Goal: Use online tool/utility: Utilize a website feature to perform a specific function

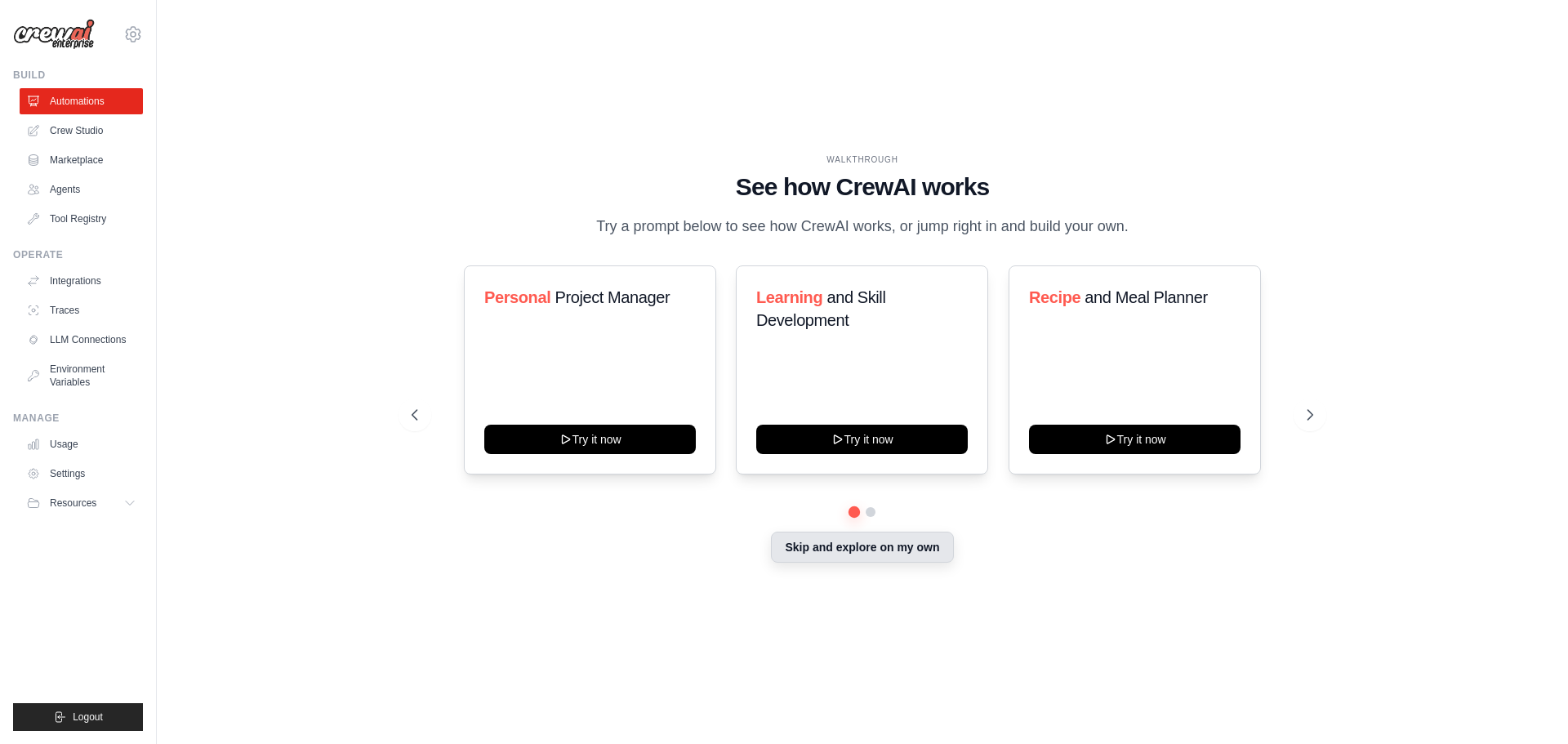
click at [862, 561] on button "Skip and explore on my own" at bounding box center [861, 547] width 182 height 31
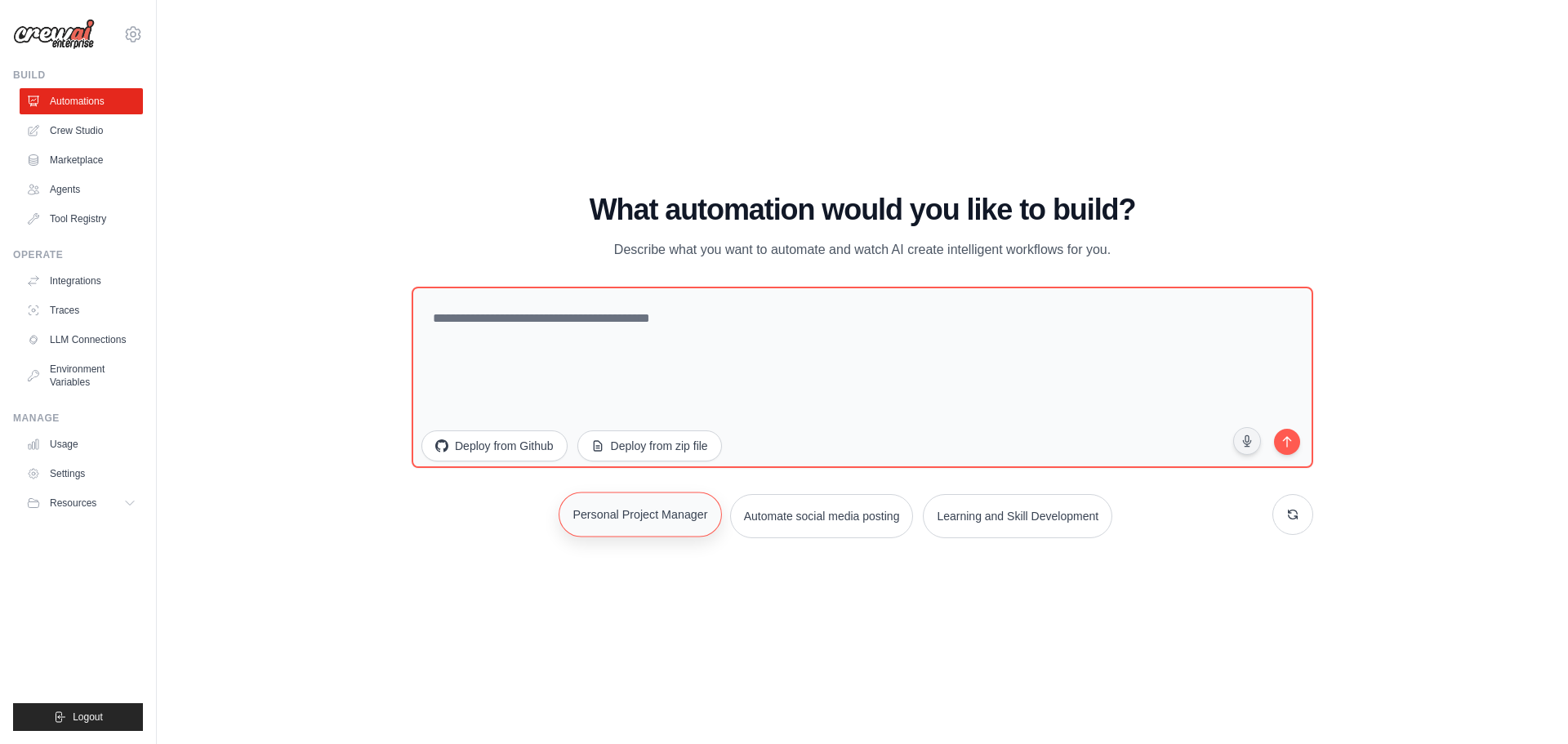
click at [647, 515] on button "Personal Project Manager" at bounding box center [640, 514] width 164 height 45
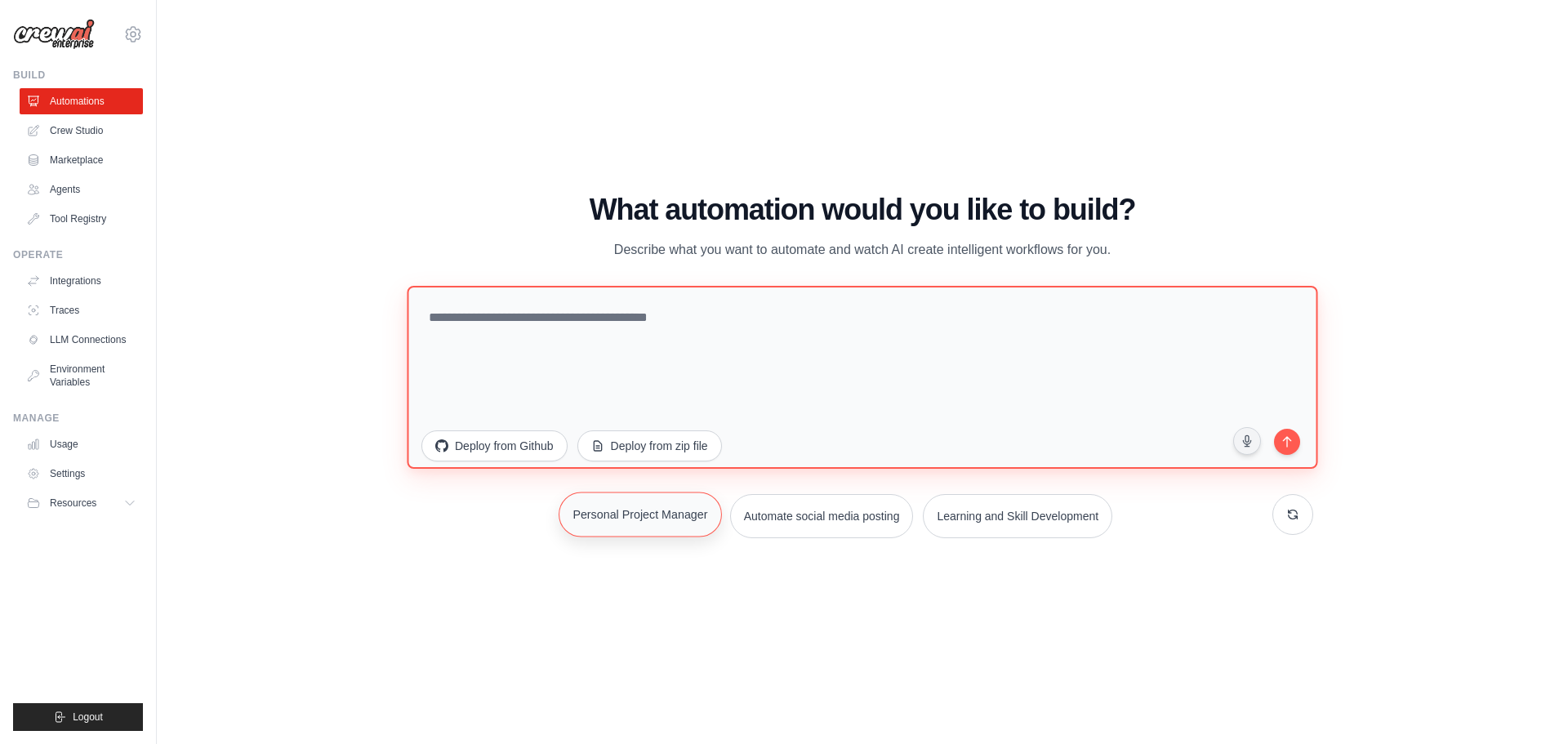
type textarea "**********"
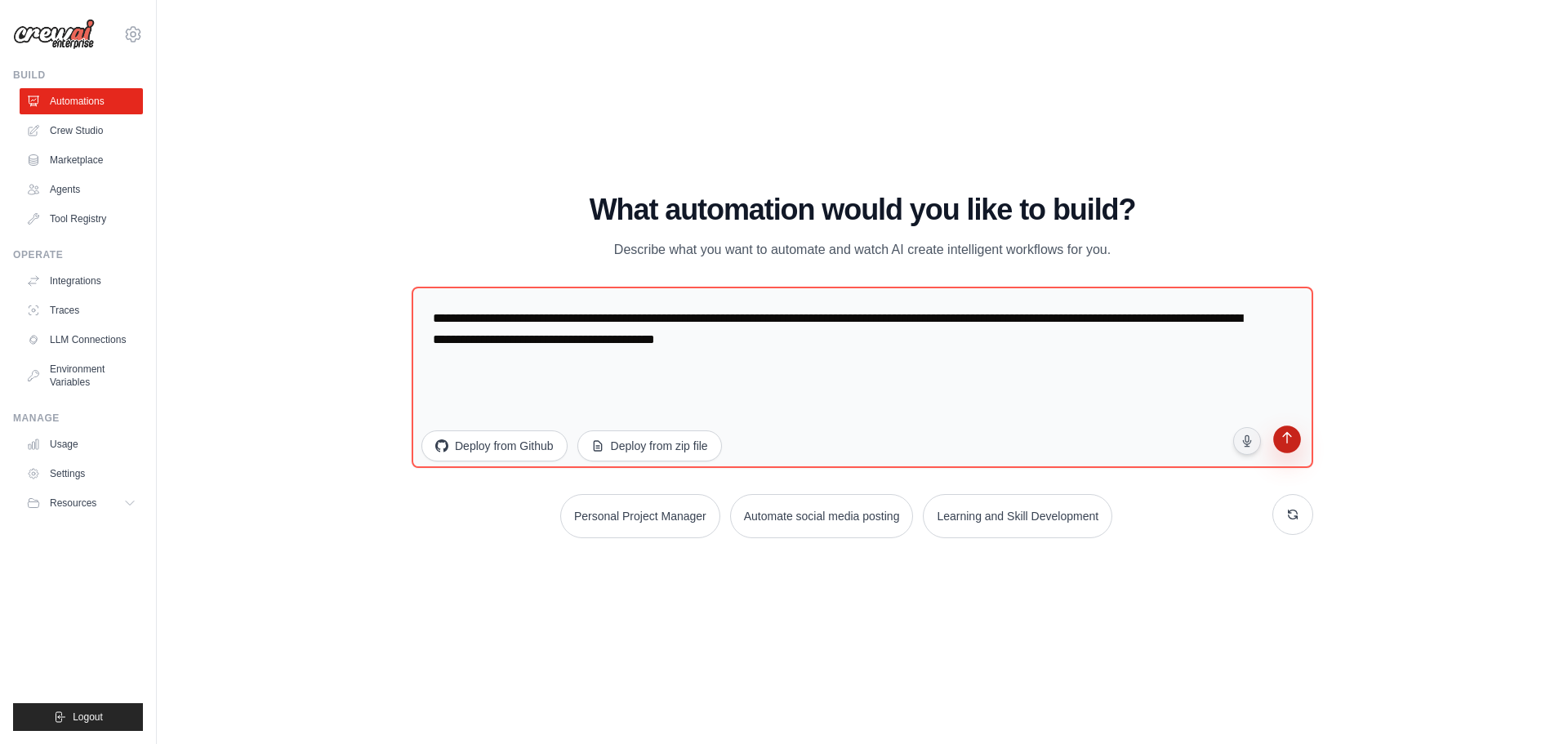
click at [1297, 438] on button "submit" at bounding box center [1287, 441] width 31 height 31
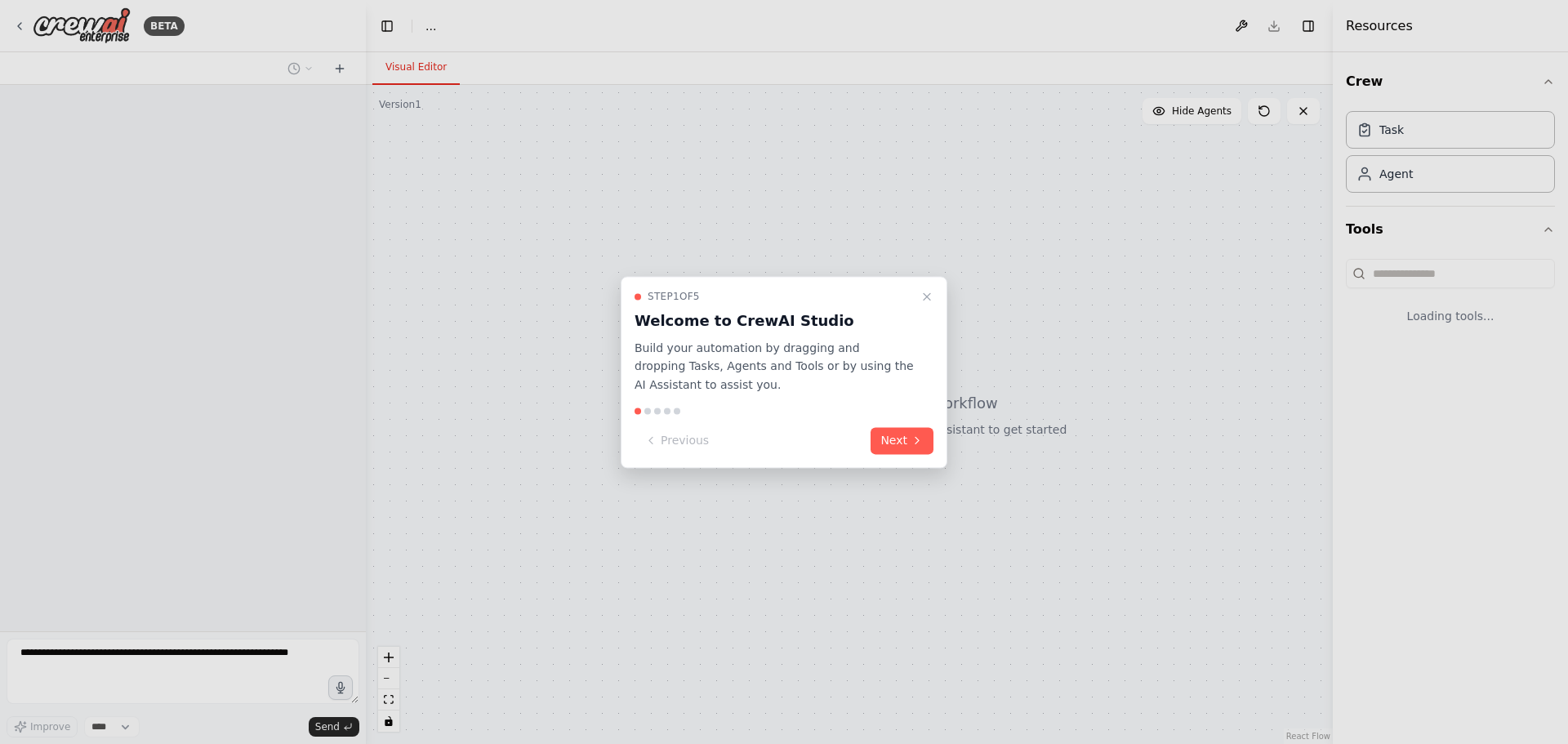
select select "****"
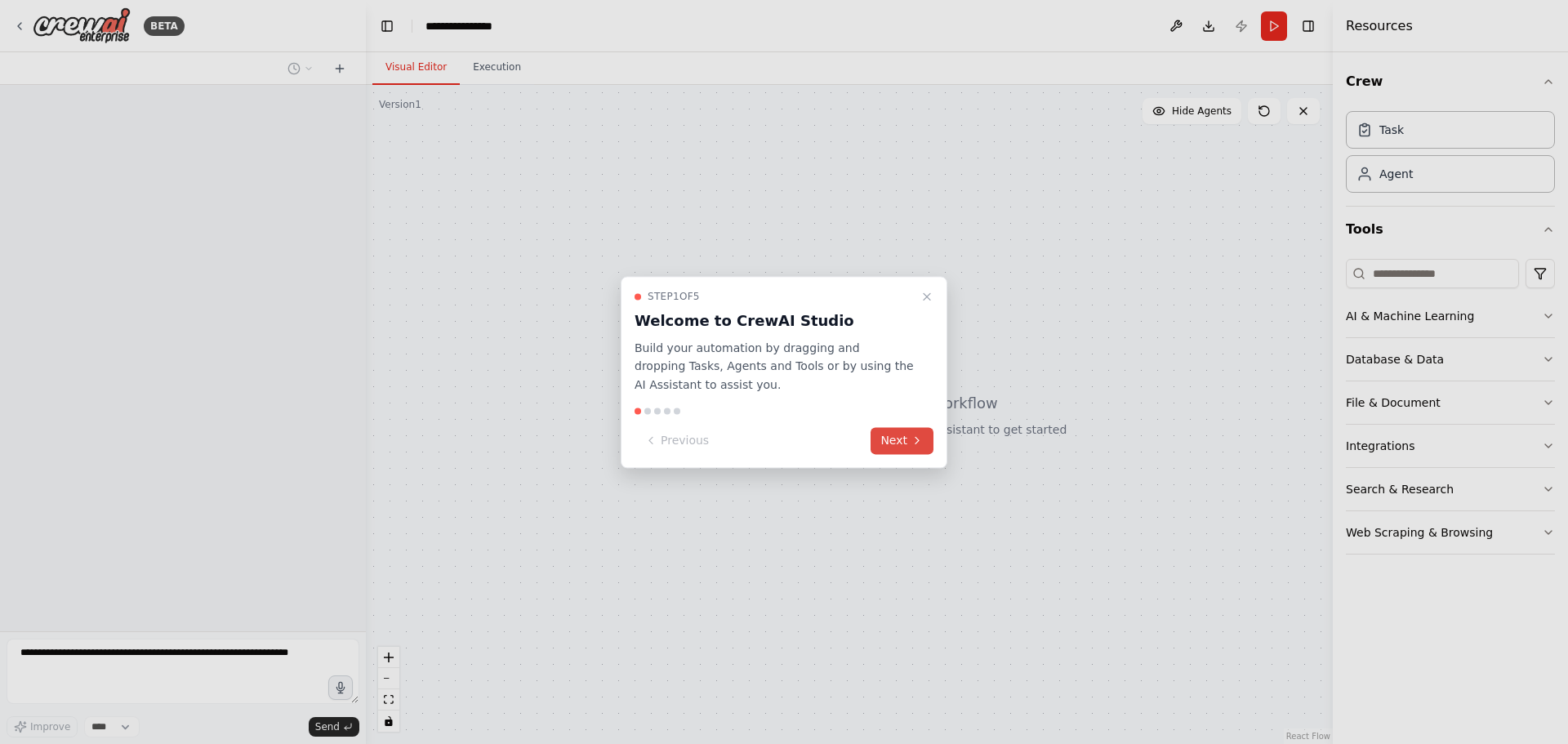
click at [897, 443] on button "Next" at bounding box center [902, 440] width 63 height 27
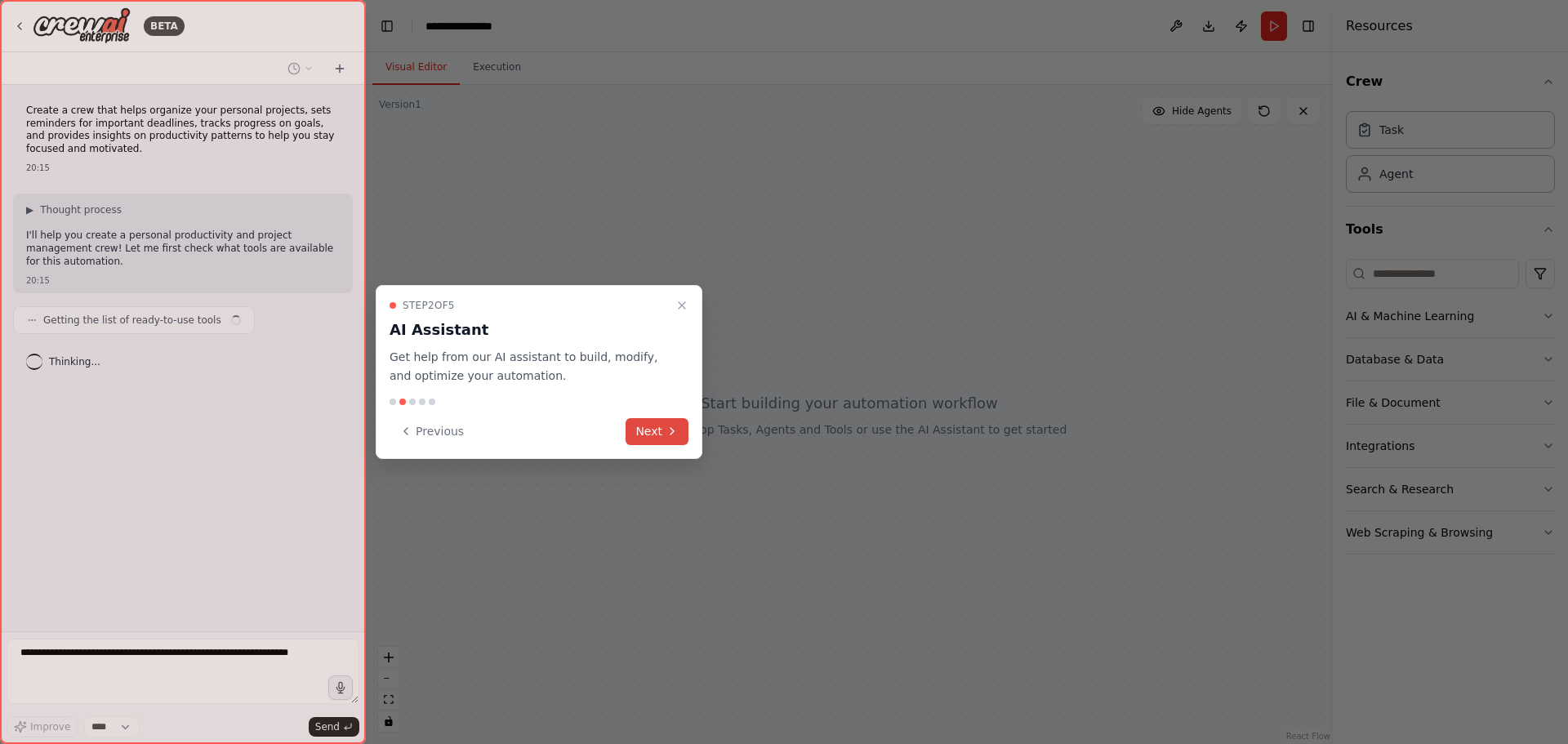
click at [675, 424] on button "Next" at bounding box center [657, 431] width 63 height 27
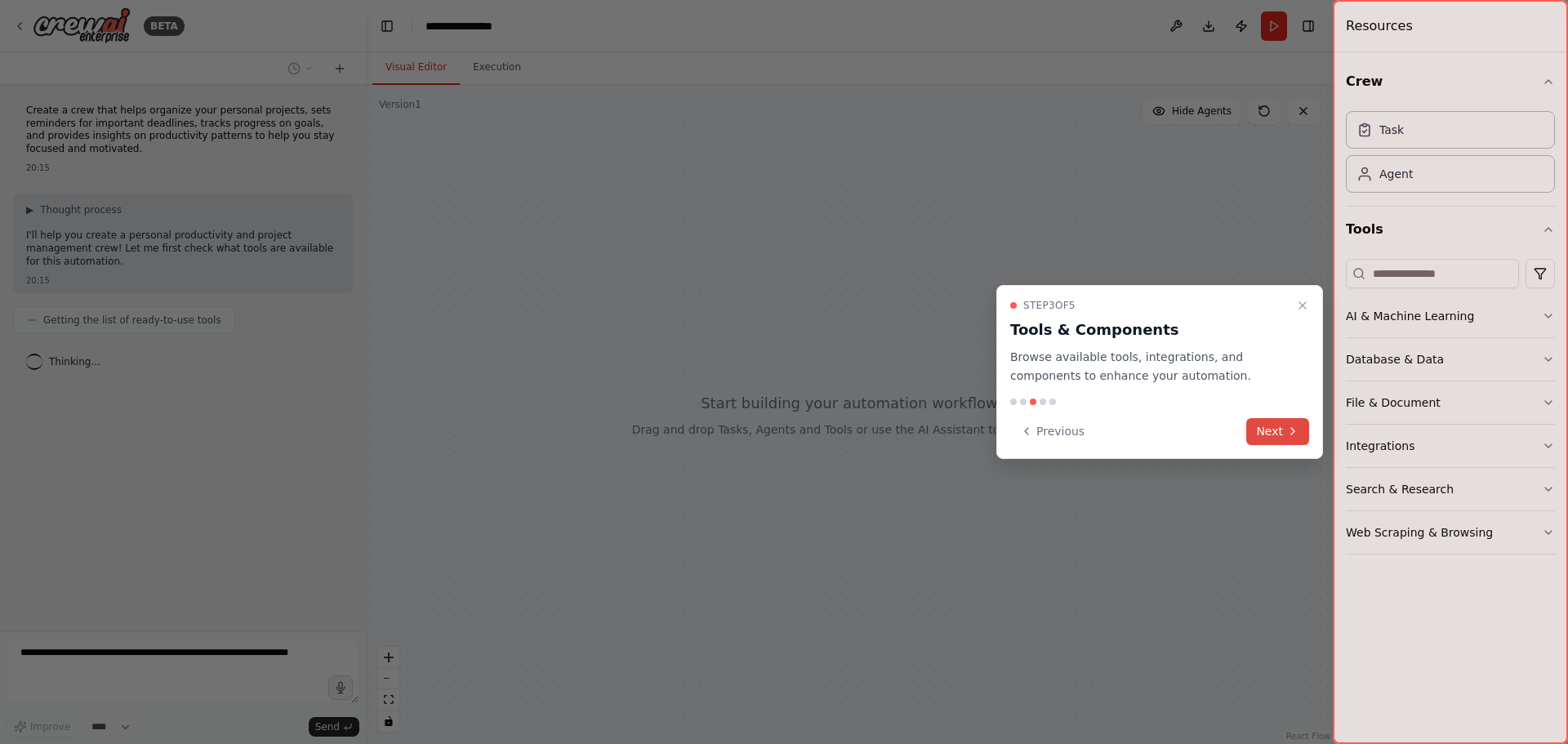
click at [1290, 432] on icon at bounding box center [1293, 431] width 13 height 13
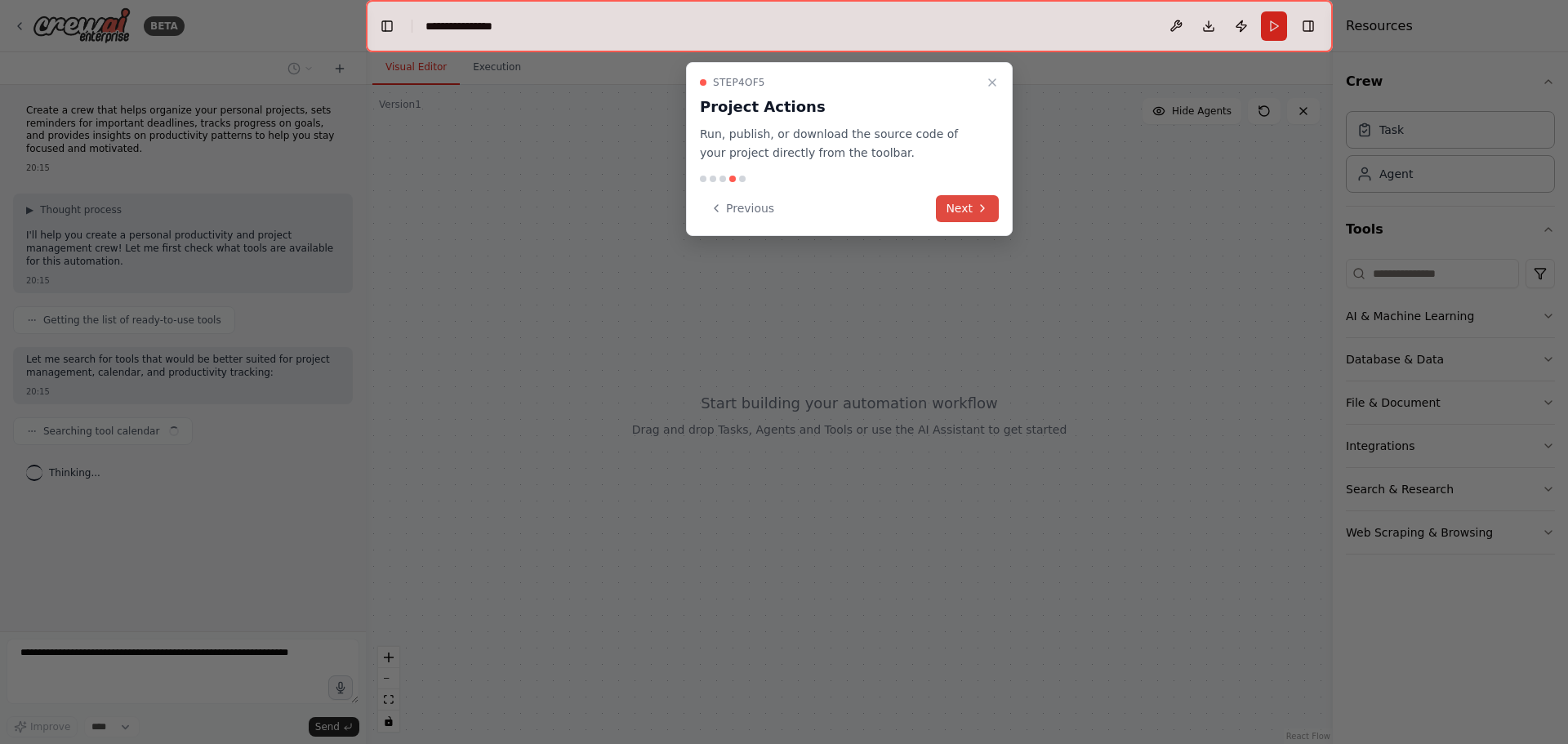
click at [972, 206] on button "Next" at bounding box center [967, 208] width 63 height 27
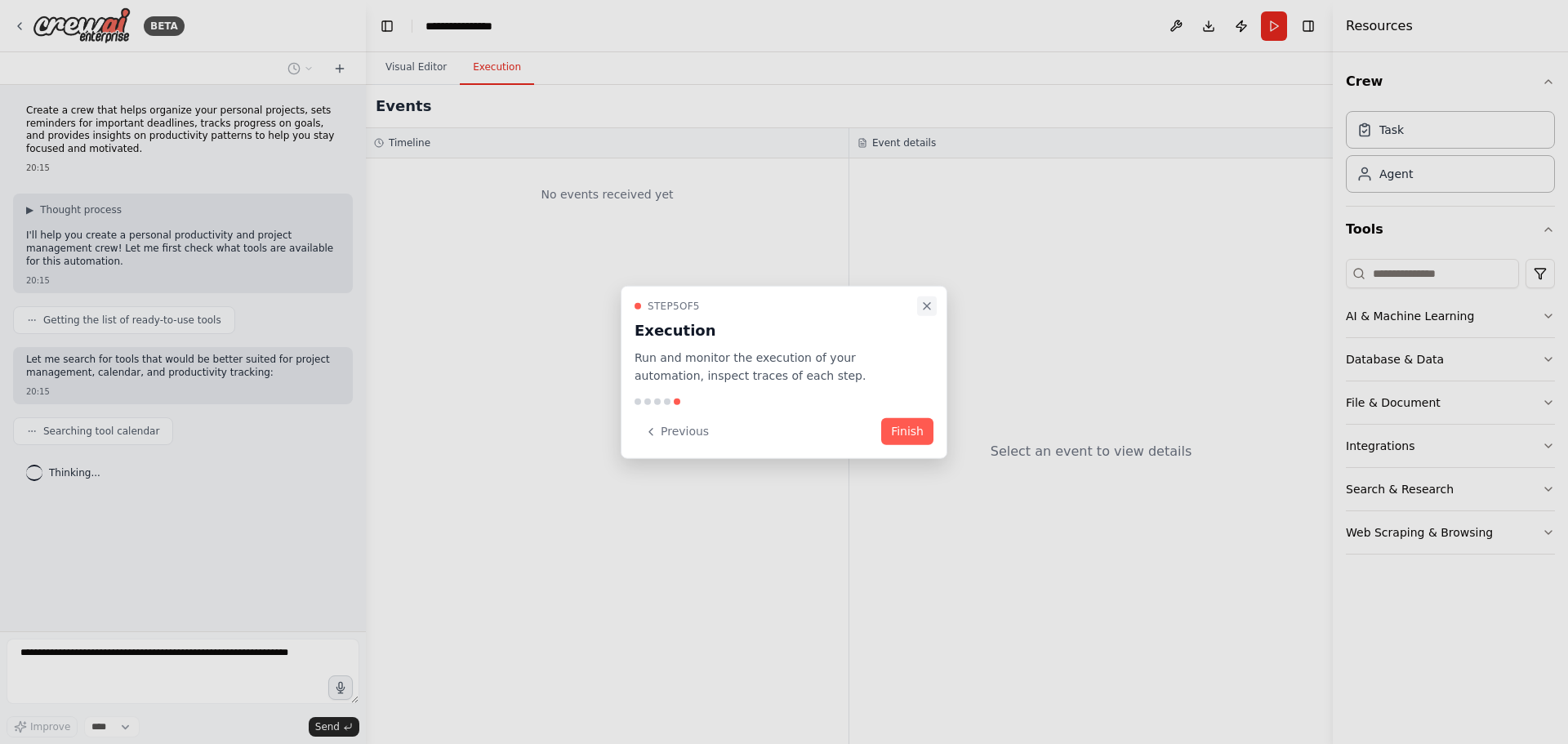
click at [929, 300] on icon "Close walkthrough" at bounding box center [927, 305] width 13 height 13
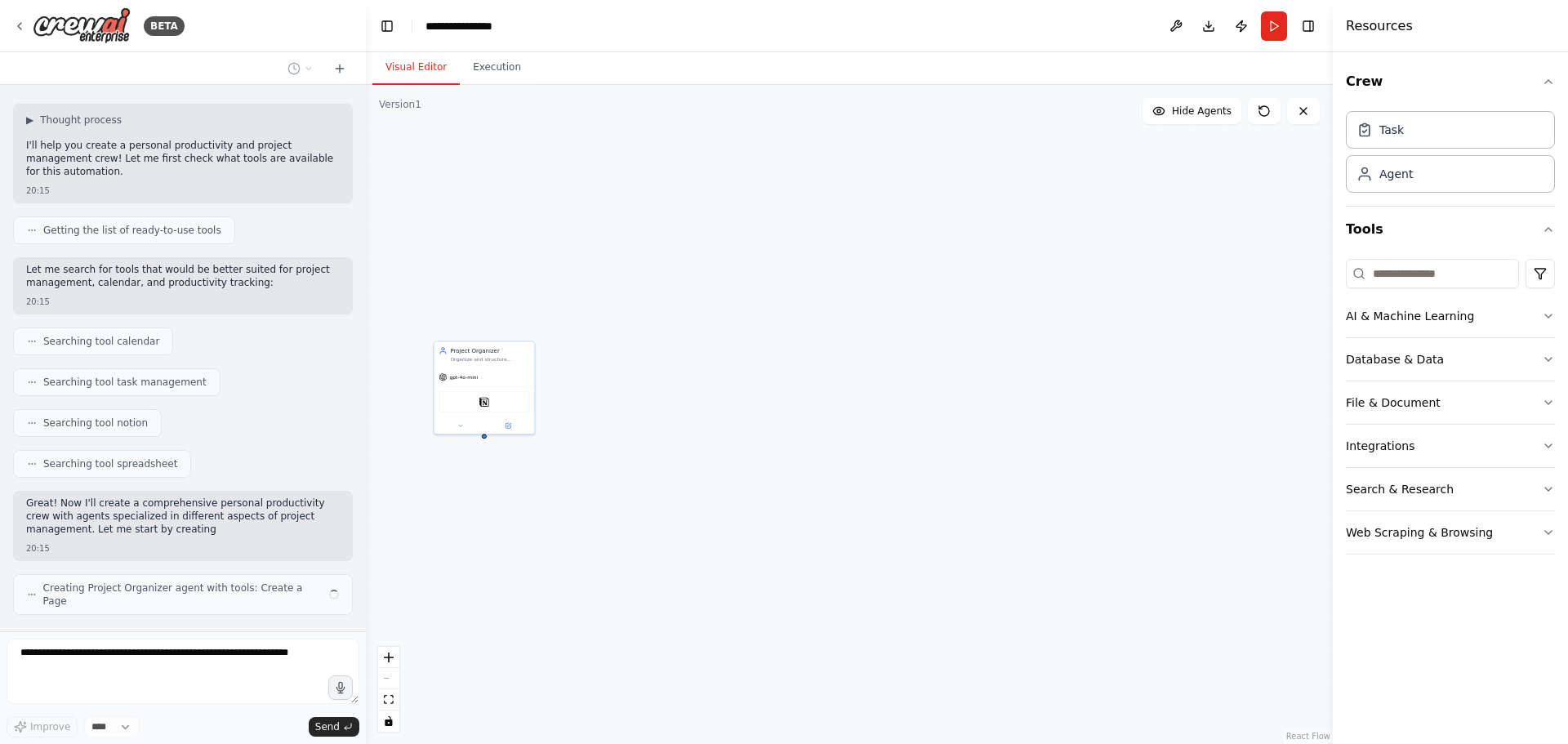
scroll to position [103, 0]
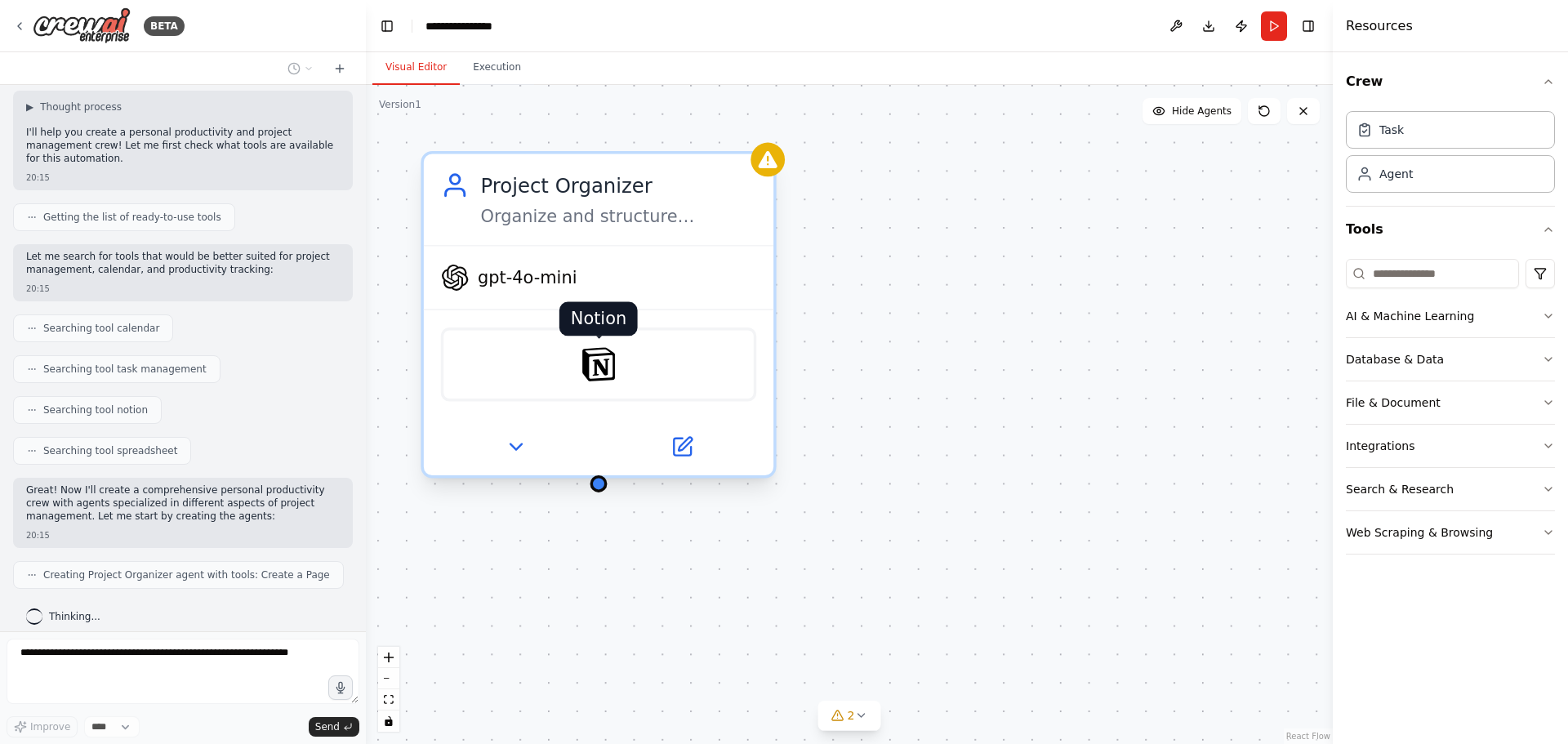
click at [599, 359] on img at bounding box center [599, 365] width 35 height 35
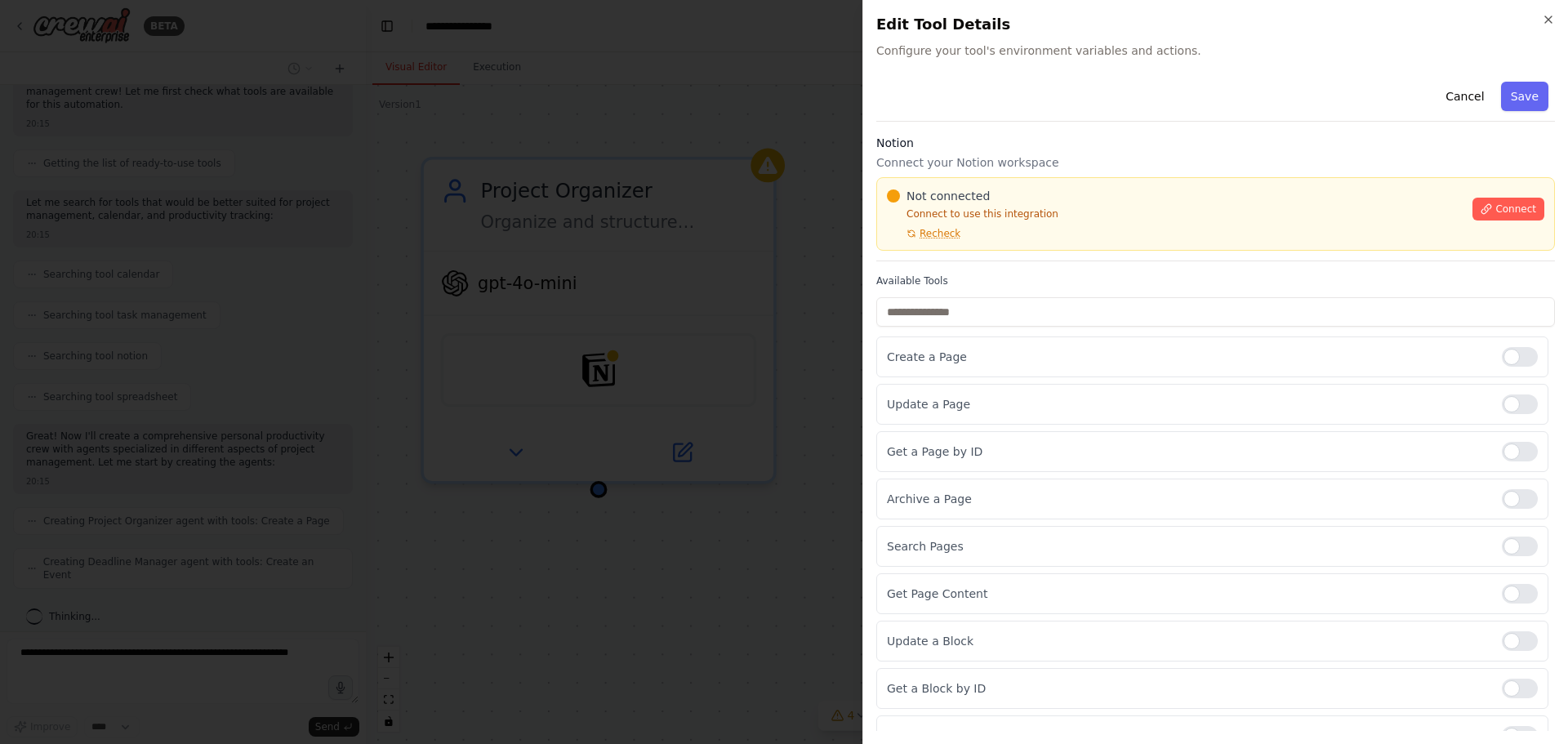
scroll to position [144, 0]
click at [1555, 16] on div "Close Edit Tool Details Configure your tool's environment variables and actions…" at bounding box center [1215, 372] width 706 height 744
click at [1549, 18] on icon "button" at bounding box center [1548, 20] width 13 height 13
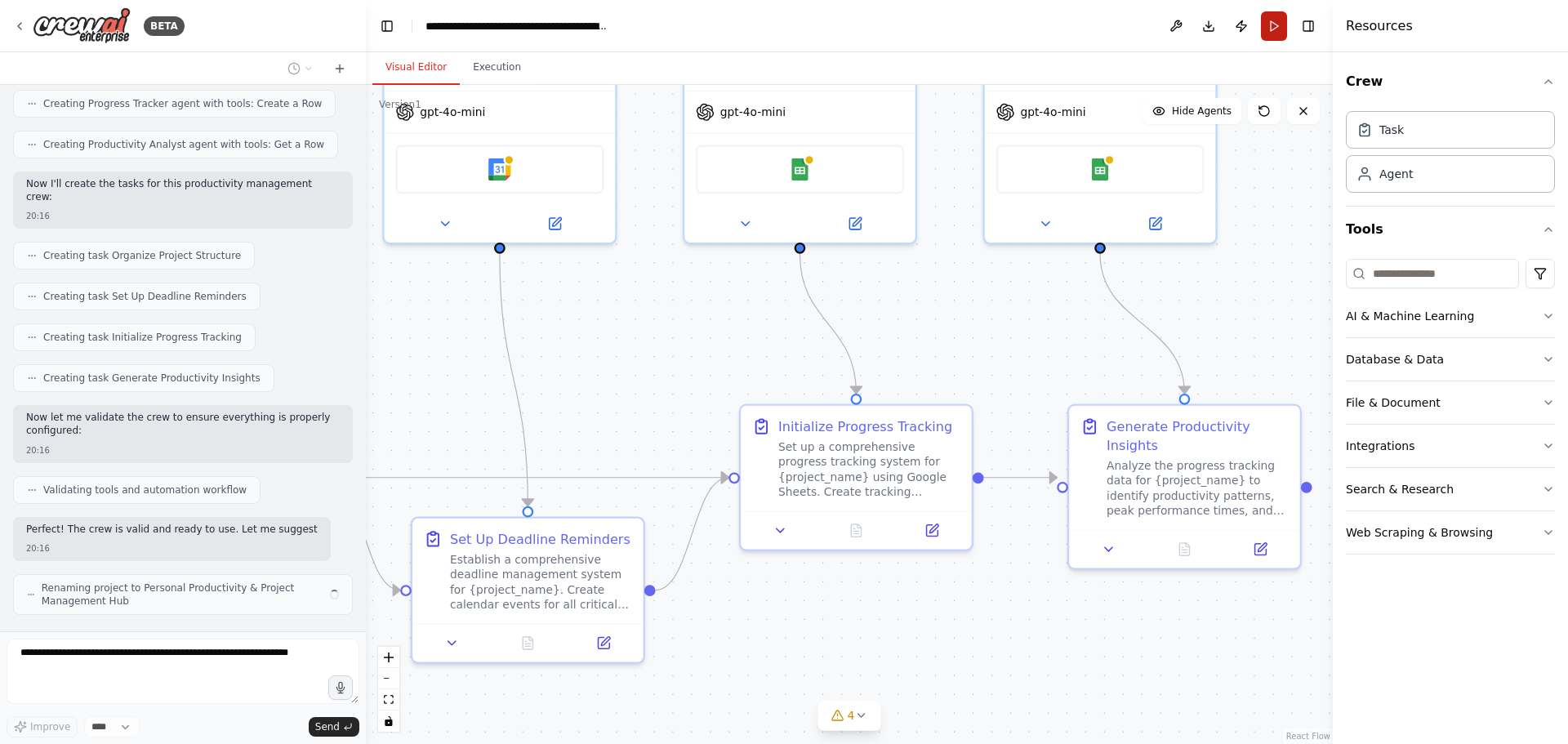
scroll to position [682, 0]
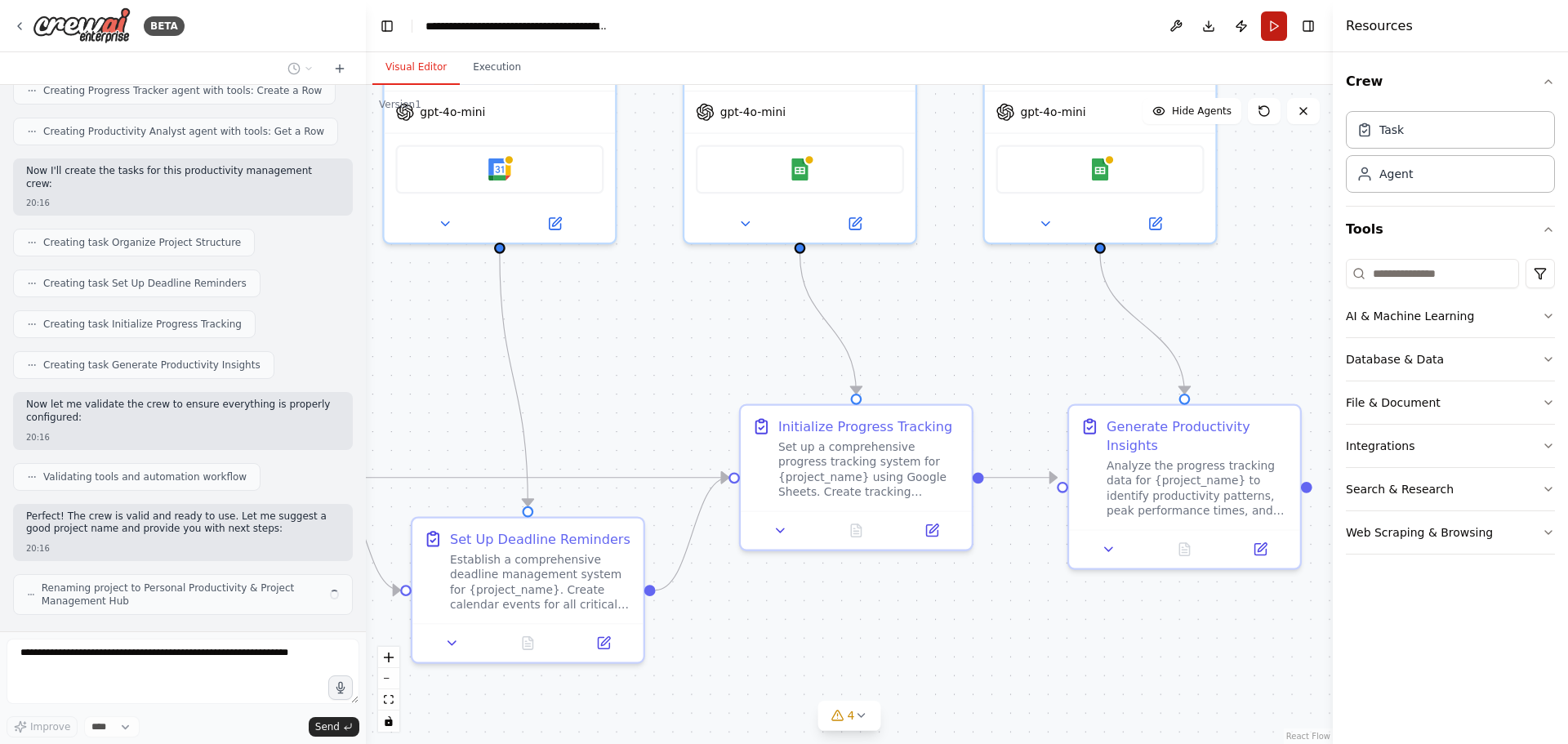
click at [1268, 23] on button "Run" at bounding box center [1274, 26] width 26 height 30
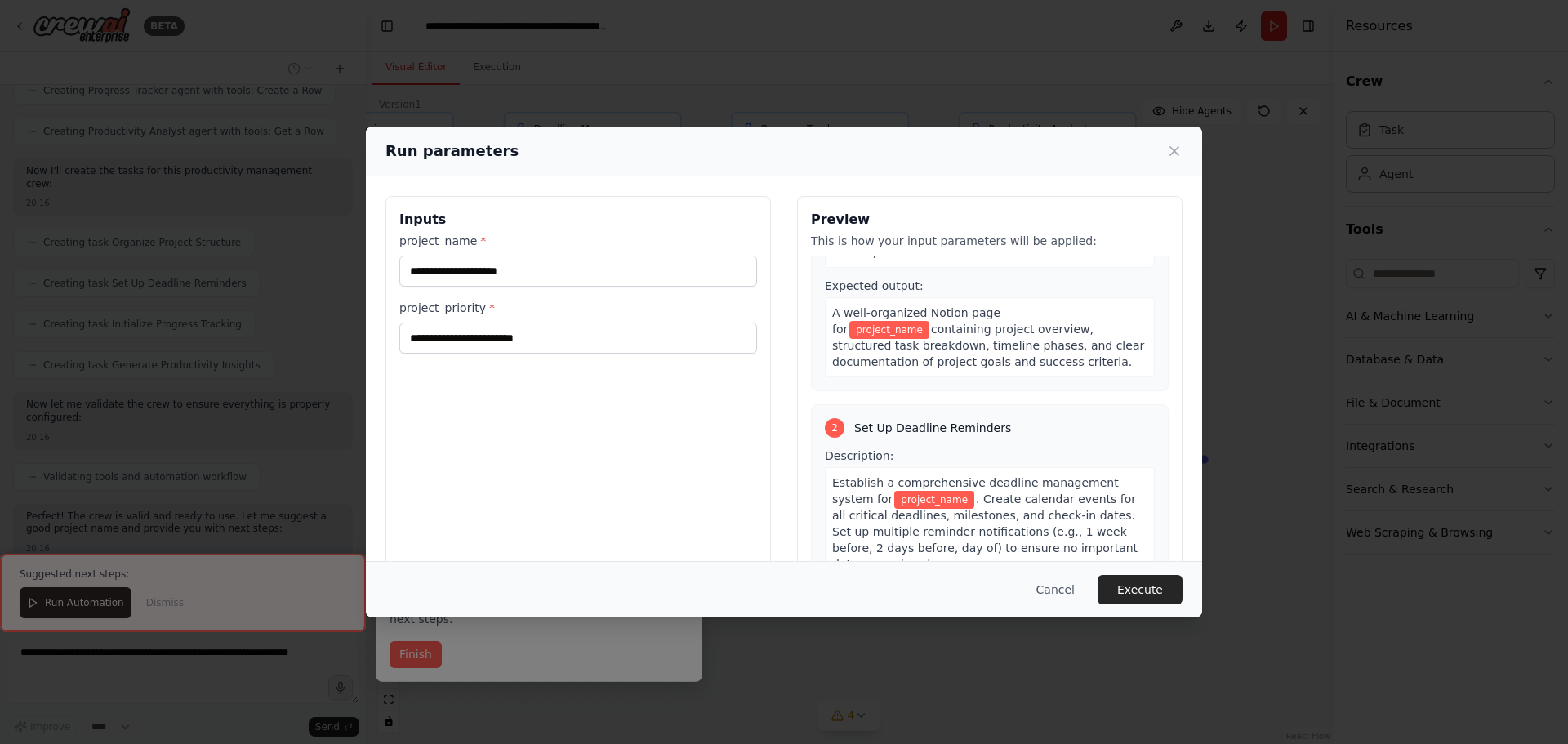
scroll to position [245, 0]
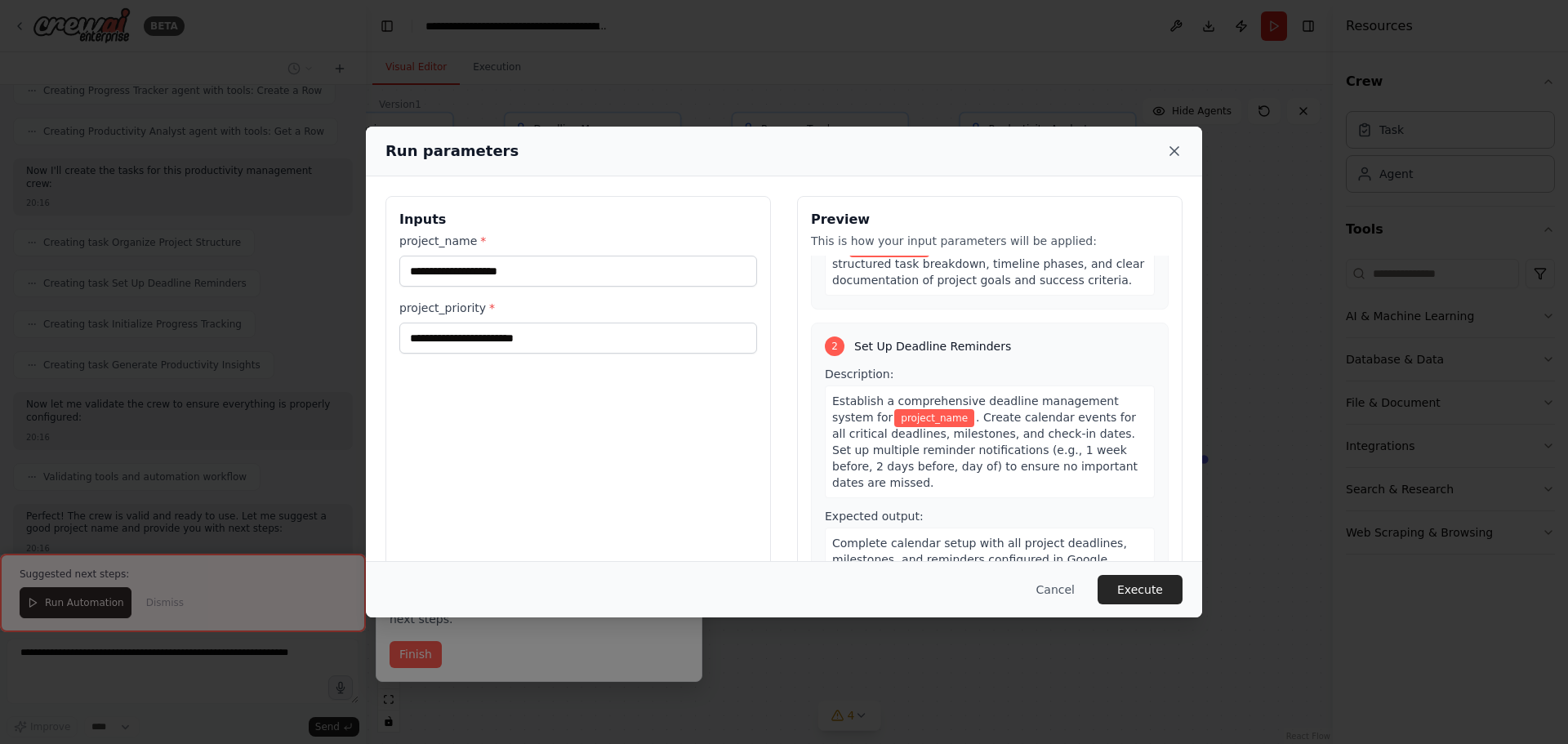
click at [1175, 147] on icon at bounding box center [1175, 151] width 16 height 16
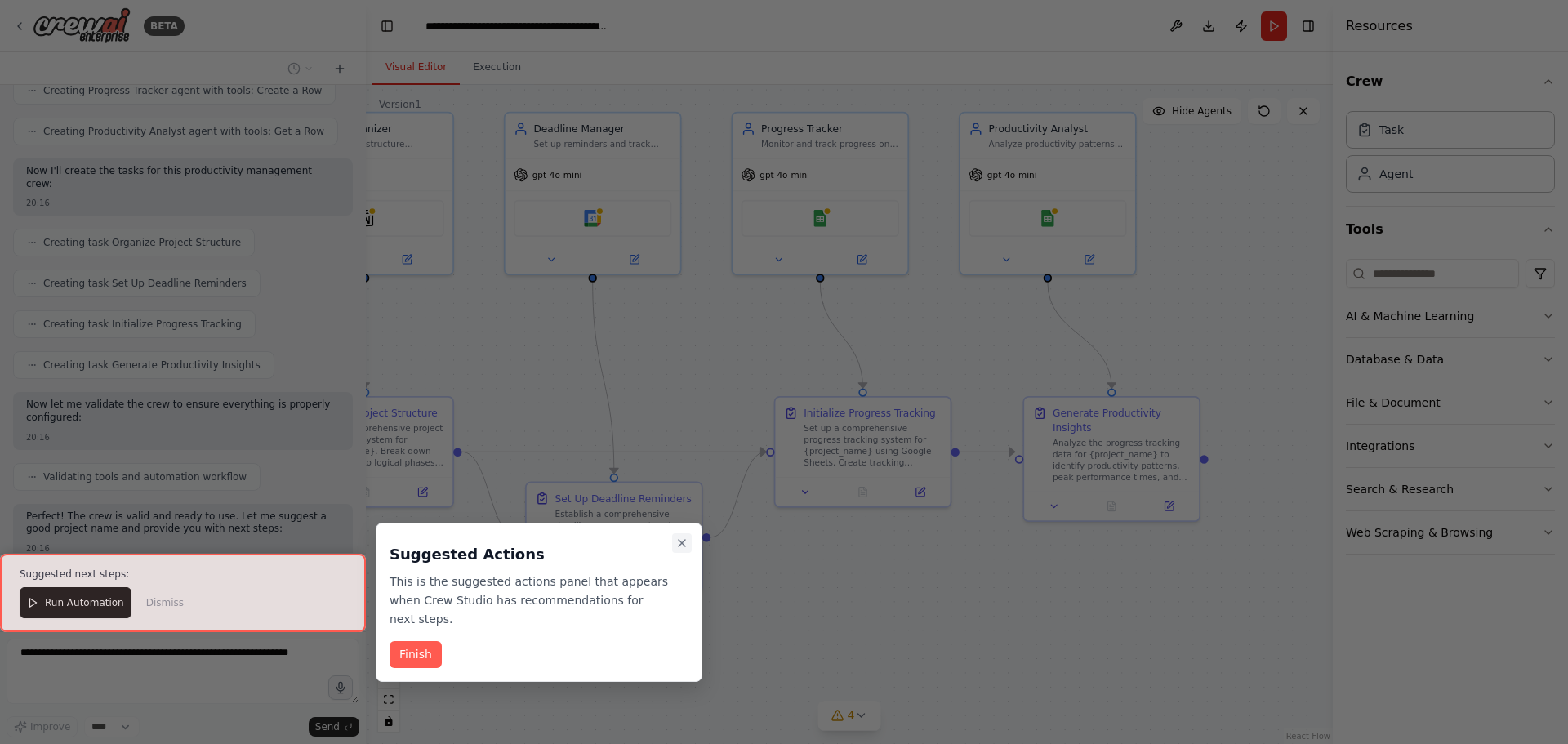
click at [686, 542] on icon "Close walkthrough" at bounding box center [682, 543] width 13 height 13
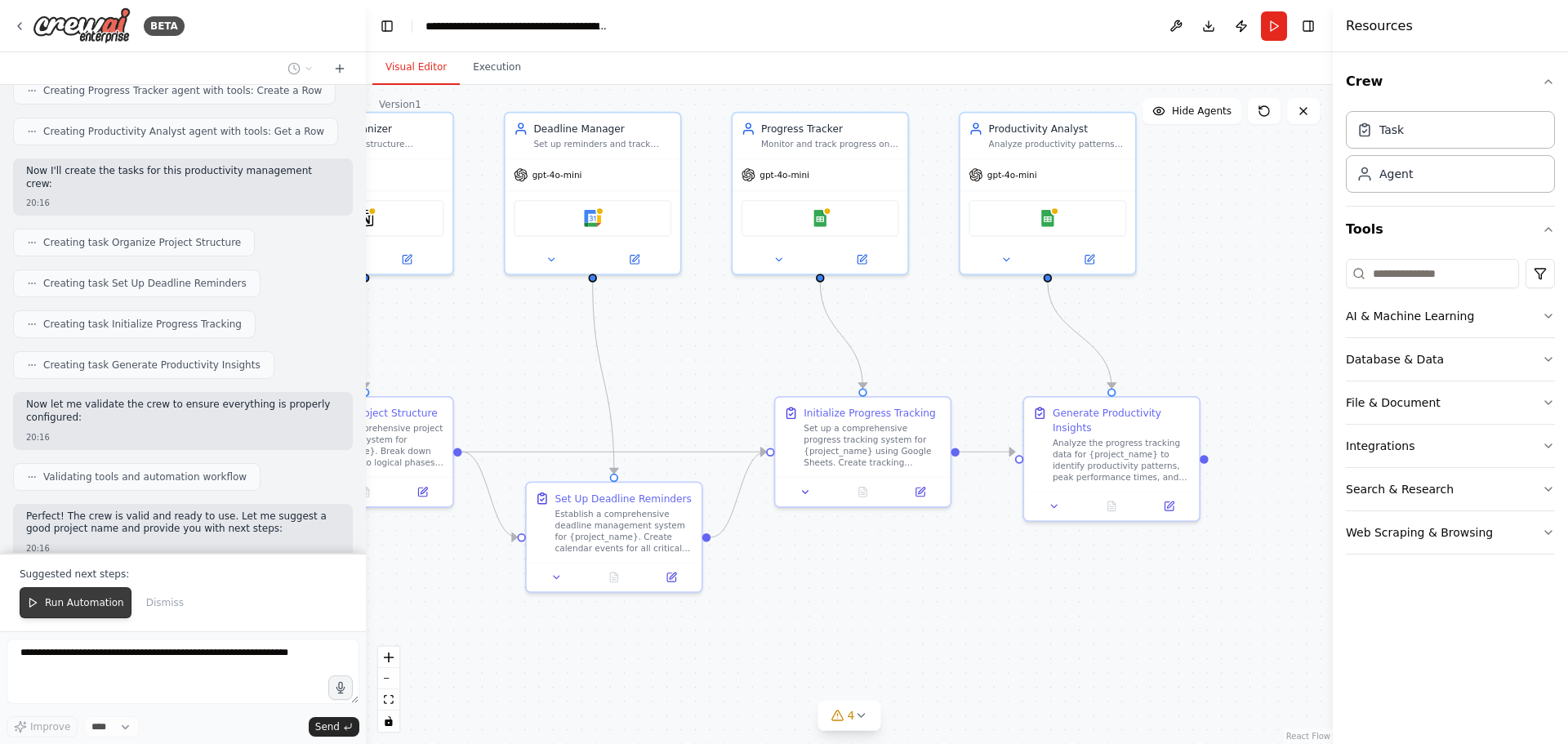
click at [57, 599] on span "Run Automation" at bounding box center [85, 603] width 79 height 13
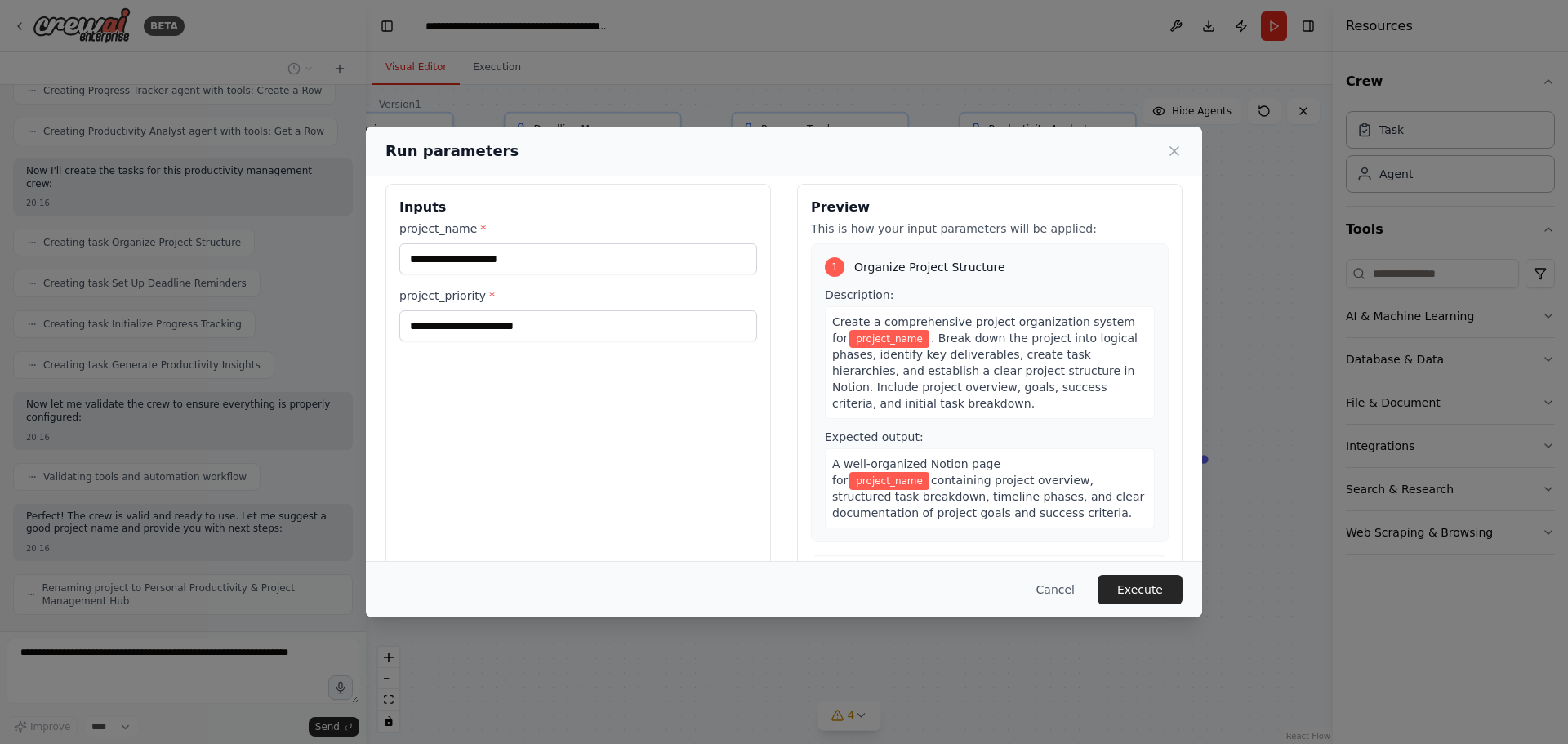
scroll to position [0, 0]
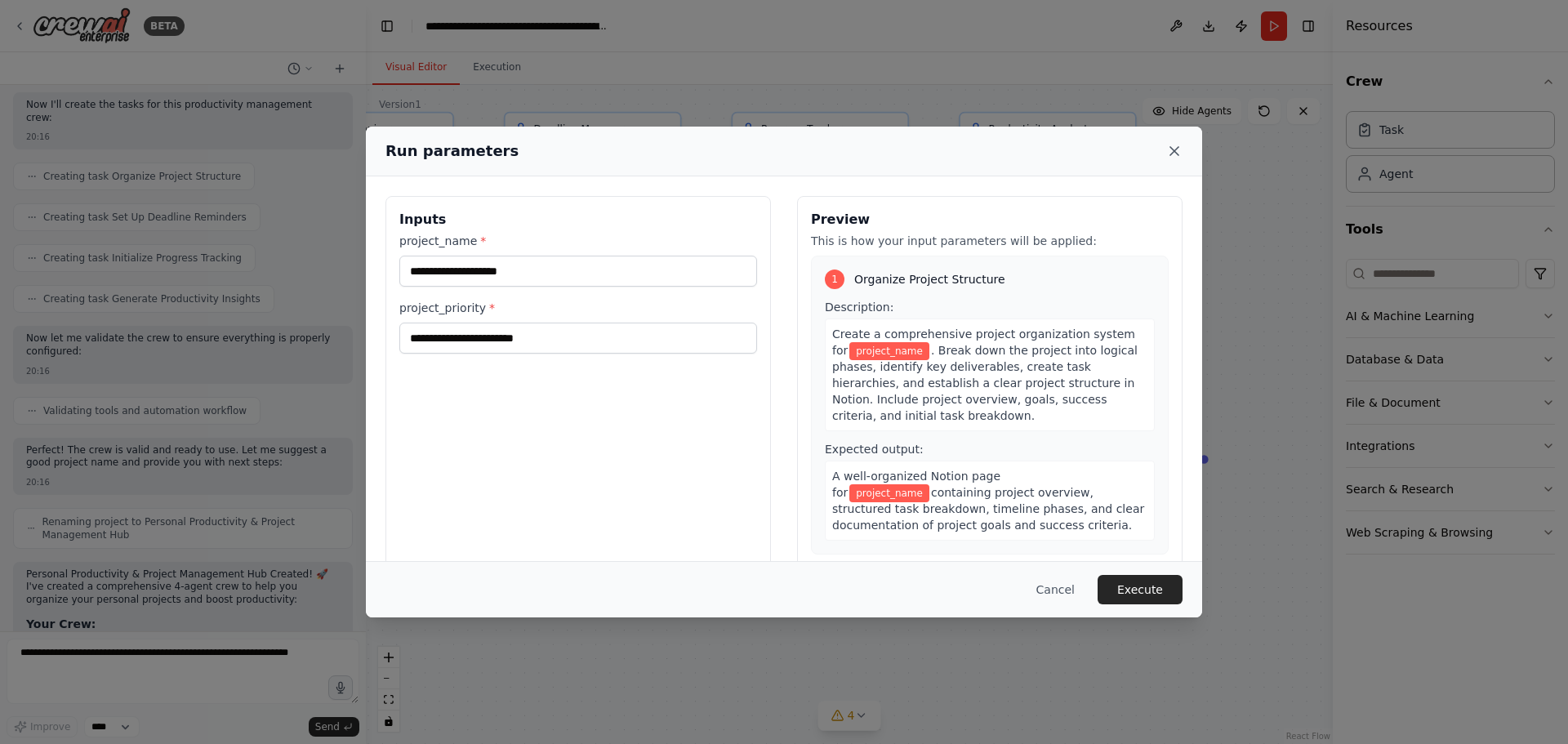
click at [1172, 151] on icon at bounding box center [1175, 151] width 16 height 16
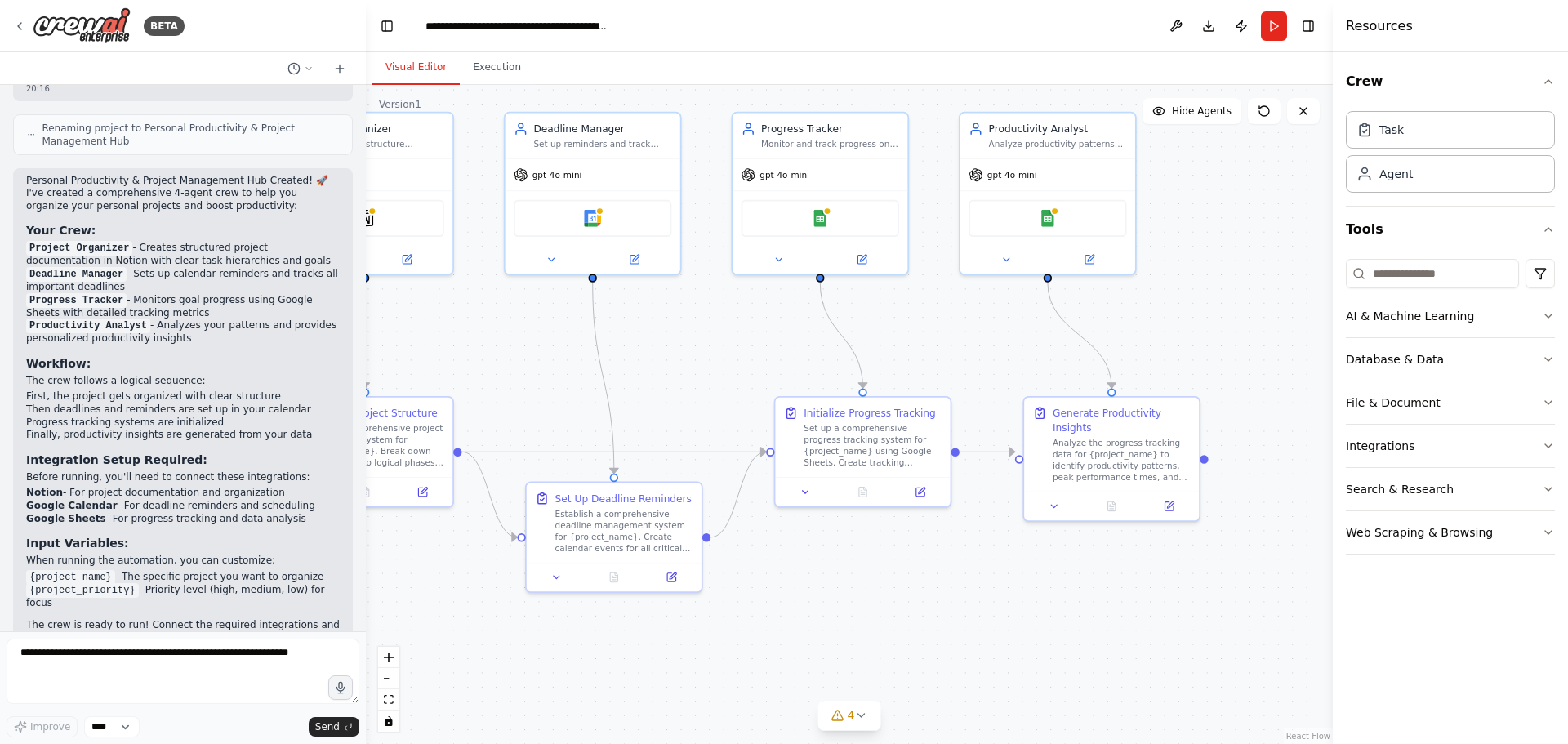
scroll to position [1155, 0]
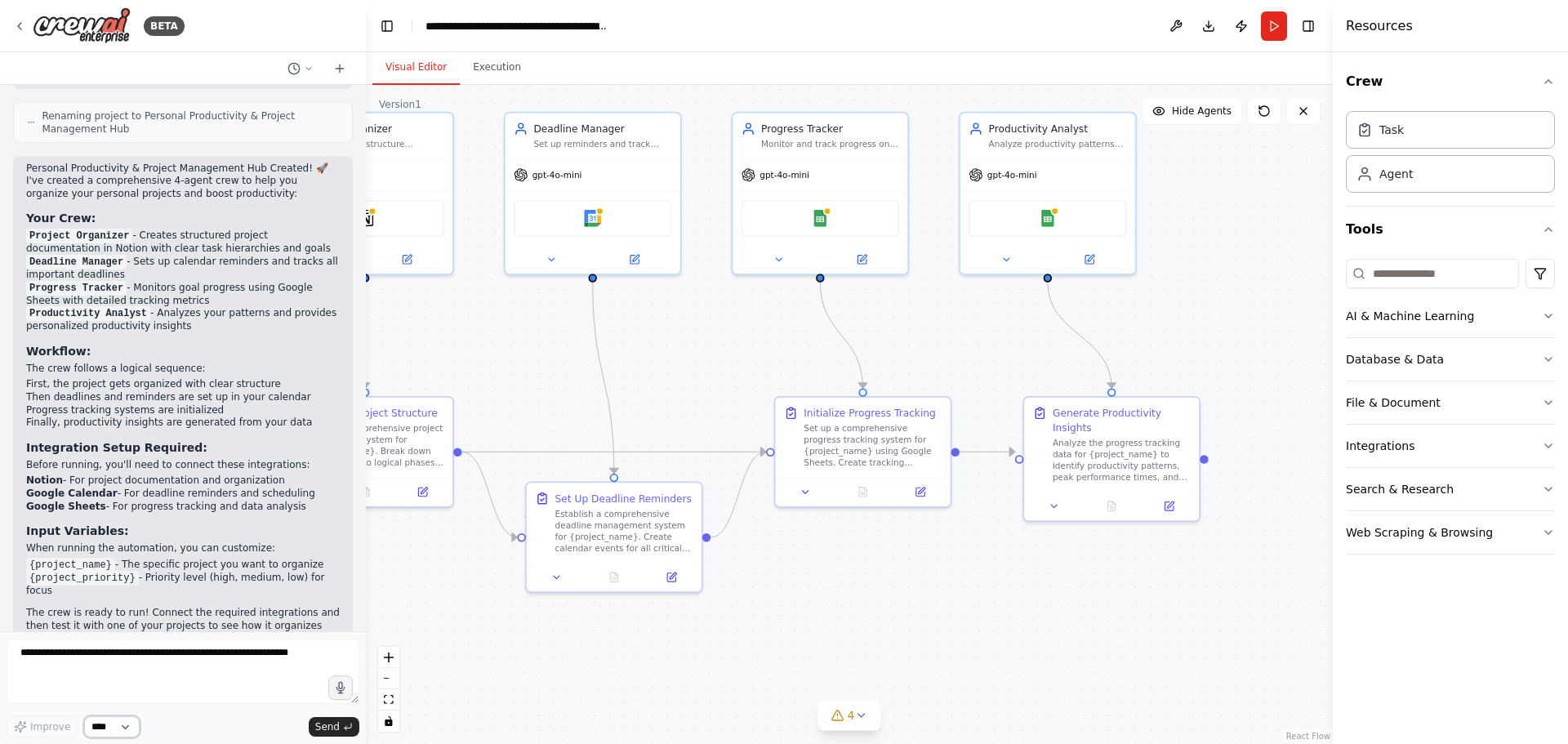
click at [128, 725] on select "****" at bounding box center [112, 728] width 56 height 21
click at [563, 672] on div ".deletable-edge-delete-btn { width: 20px; height: 20px; border: 0px solid #ffff…" at bounding box center [850, 414] width 967 height 659
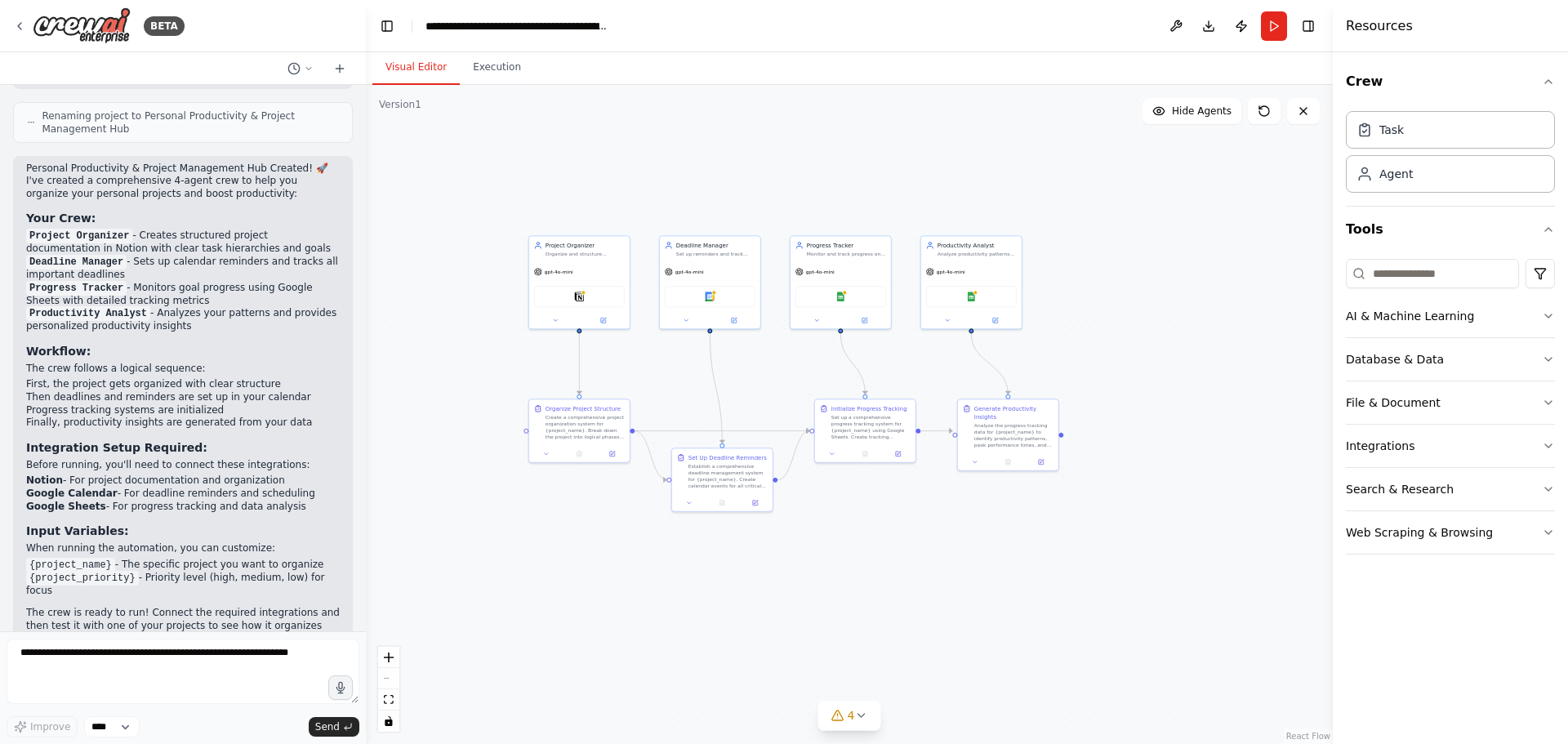
click at [450, 67] on button "Visual Editor" at bounding box center [416, 68] width 87 height 35
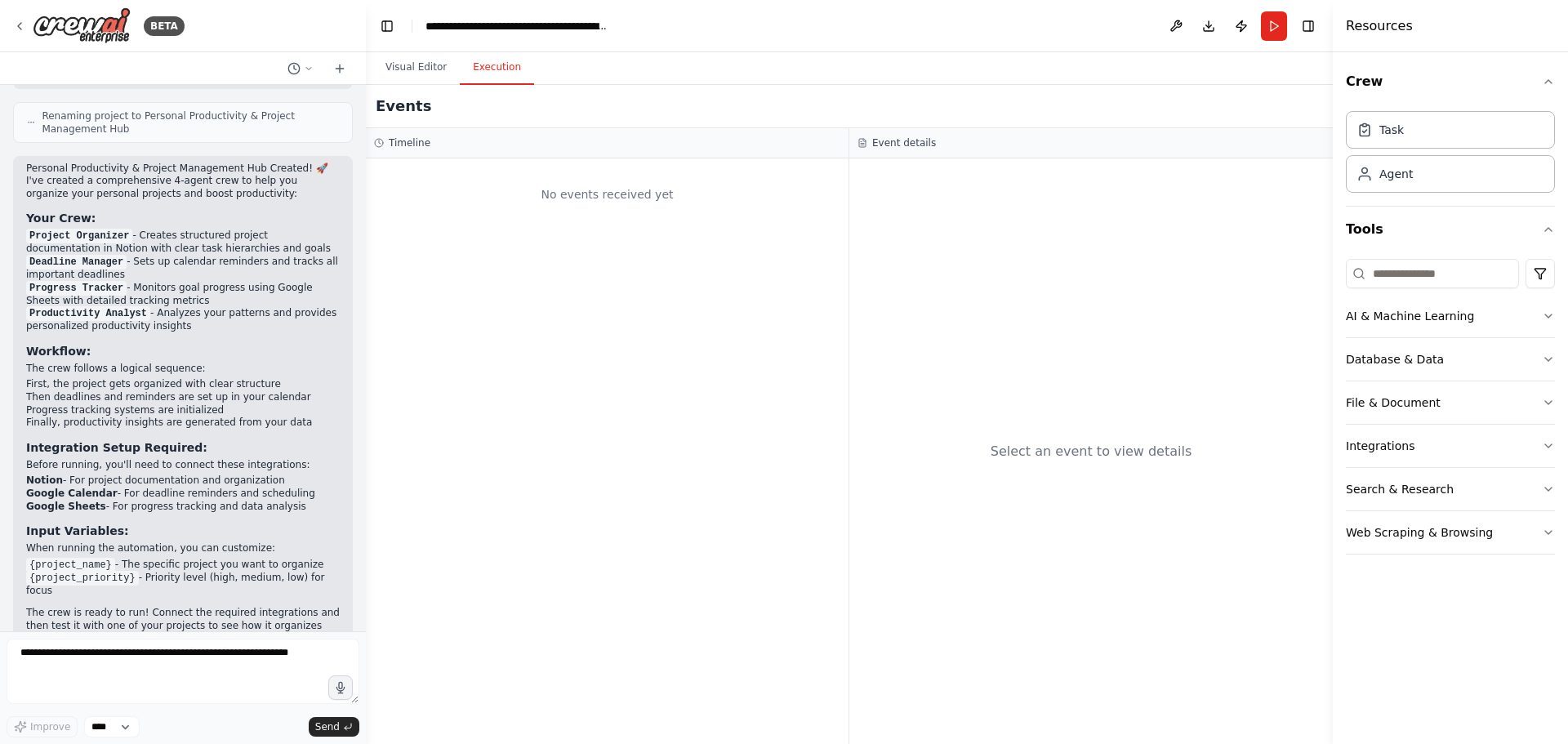
click at [482, 61] on button "Execution" at bounding box center [497, 68] width 74 height 35
click at [694, 247] on div "No events received yet" at bounding box center [607, 452] width 483 height 586
click at [442, 74] on button "Visual Editor" at bounding box center [416, 68] width 87 height 35
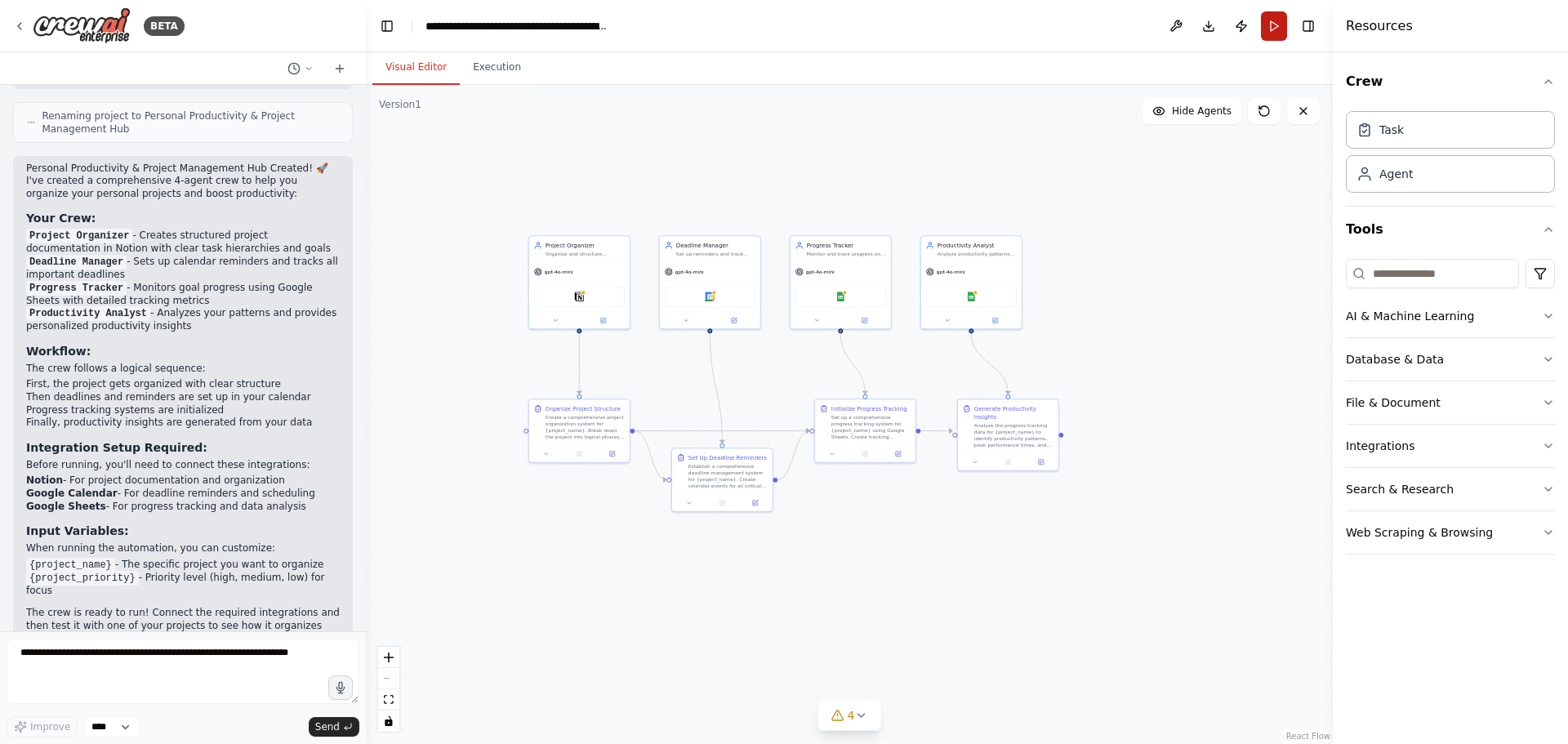
click at [1277, 22] on button "Run" at bounding box center [1274, 26] width 26 height 30
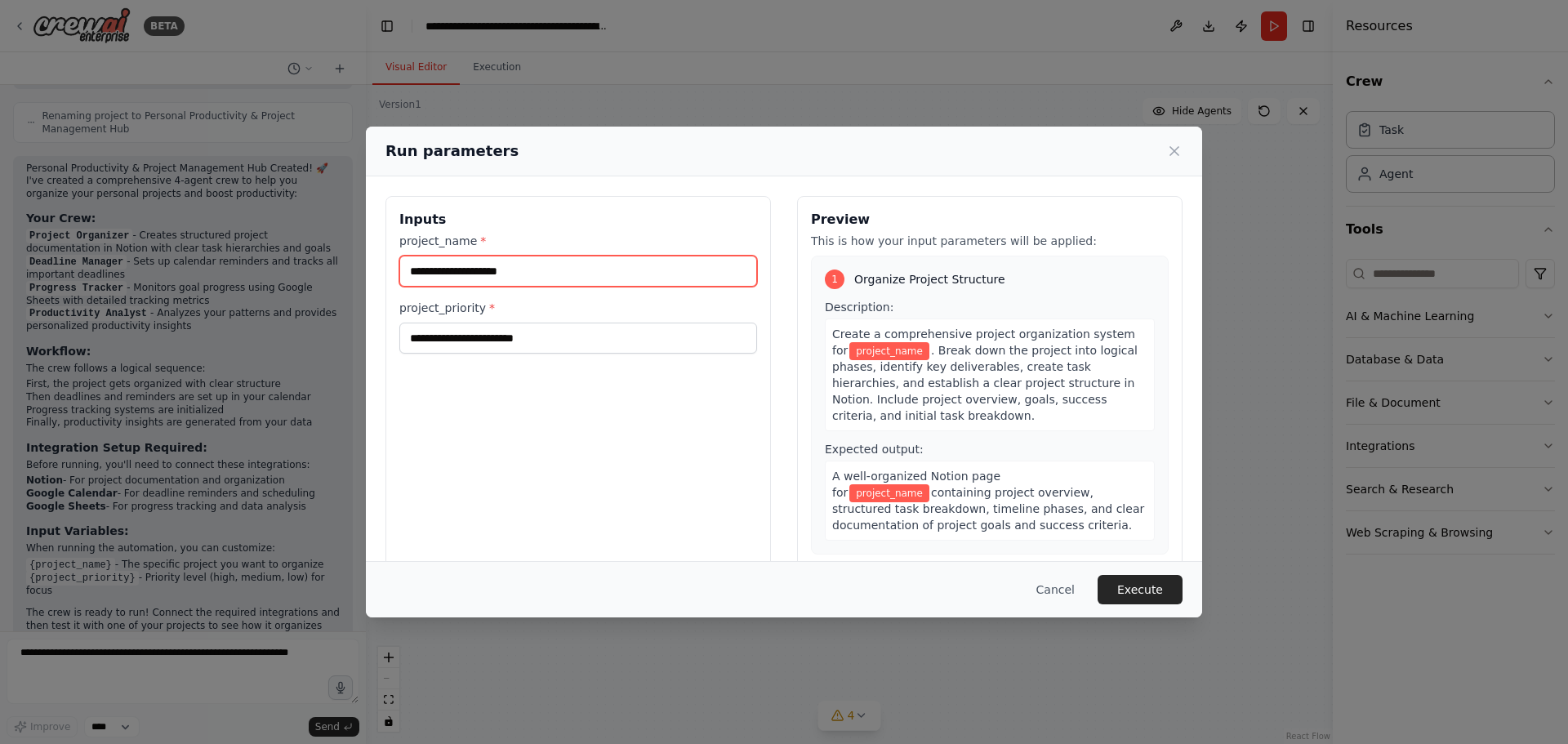
click at [519, 275] on input "project_name *" at bounding box center [578, 272] width 358 height 31
type input "*"
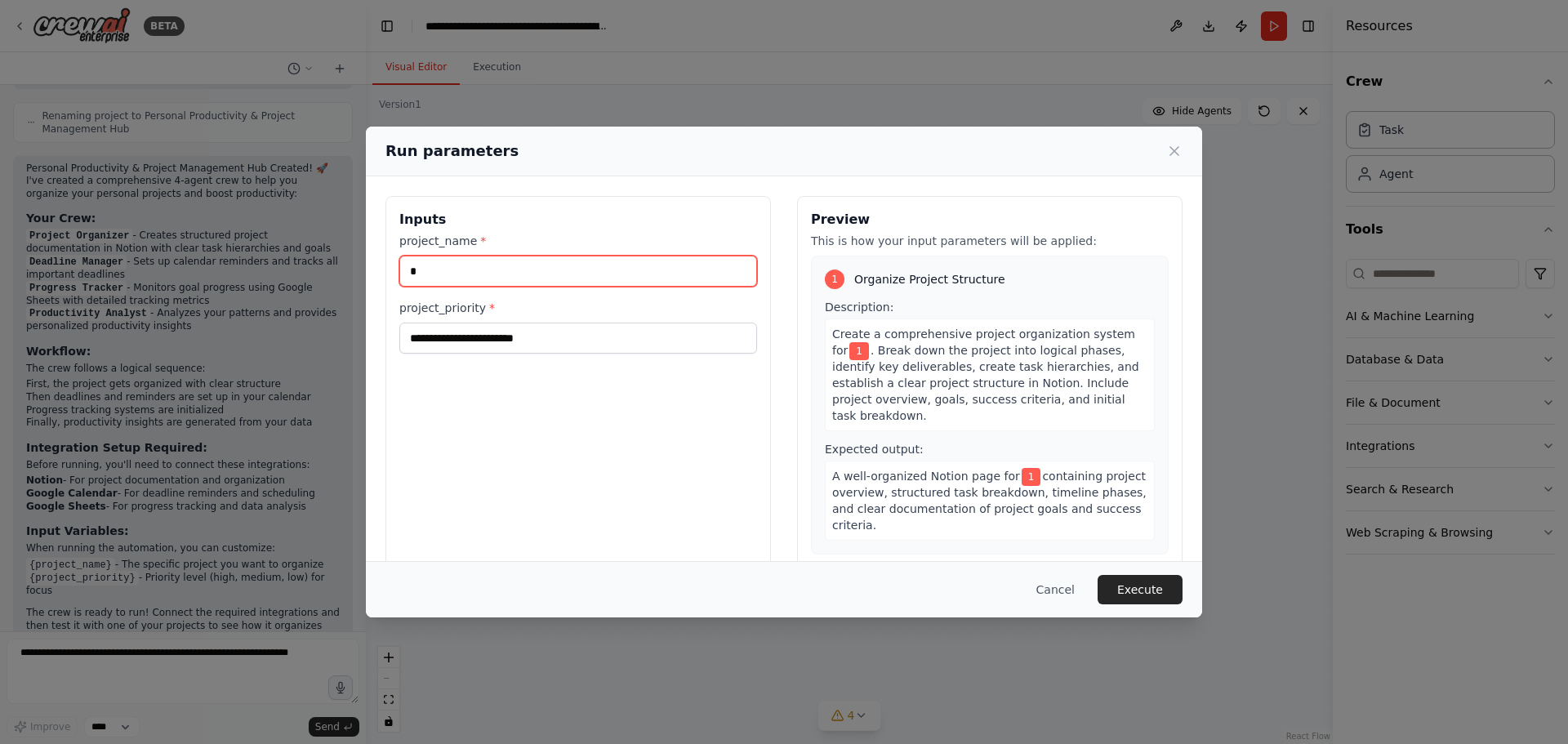
drag, startPoint x: 429, startPoint y: 275, endPoint x: 331, endPoint y: 285, distance: 98.5
click at [331, 285] on div "Run parameters Inputs project_name * * project_priority * Preview This is how y…" at bounding box center [784, 372] width 1568 height 744
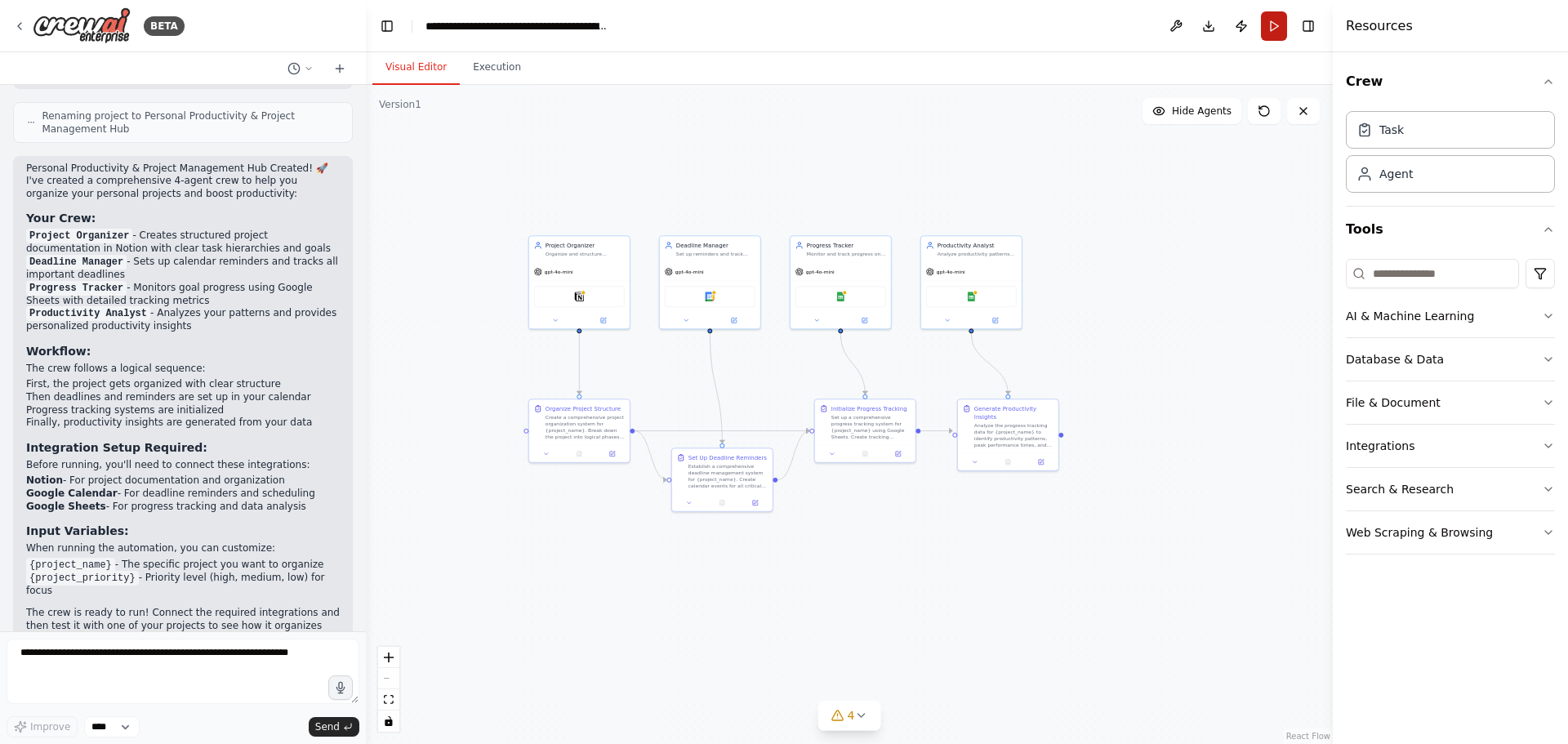
click at [1271, 27] on button "Run" at bounding box center [1274, 26] width 26 height 30
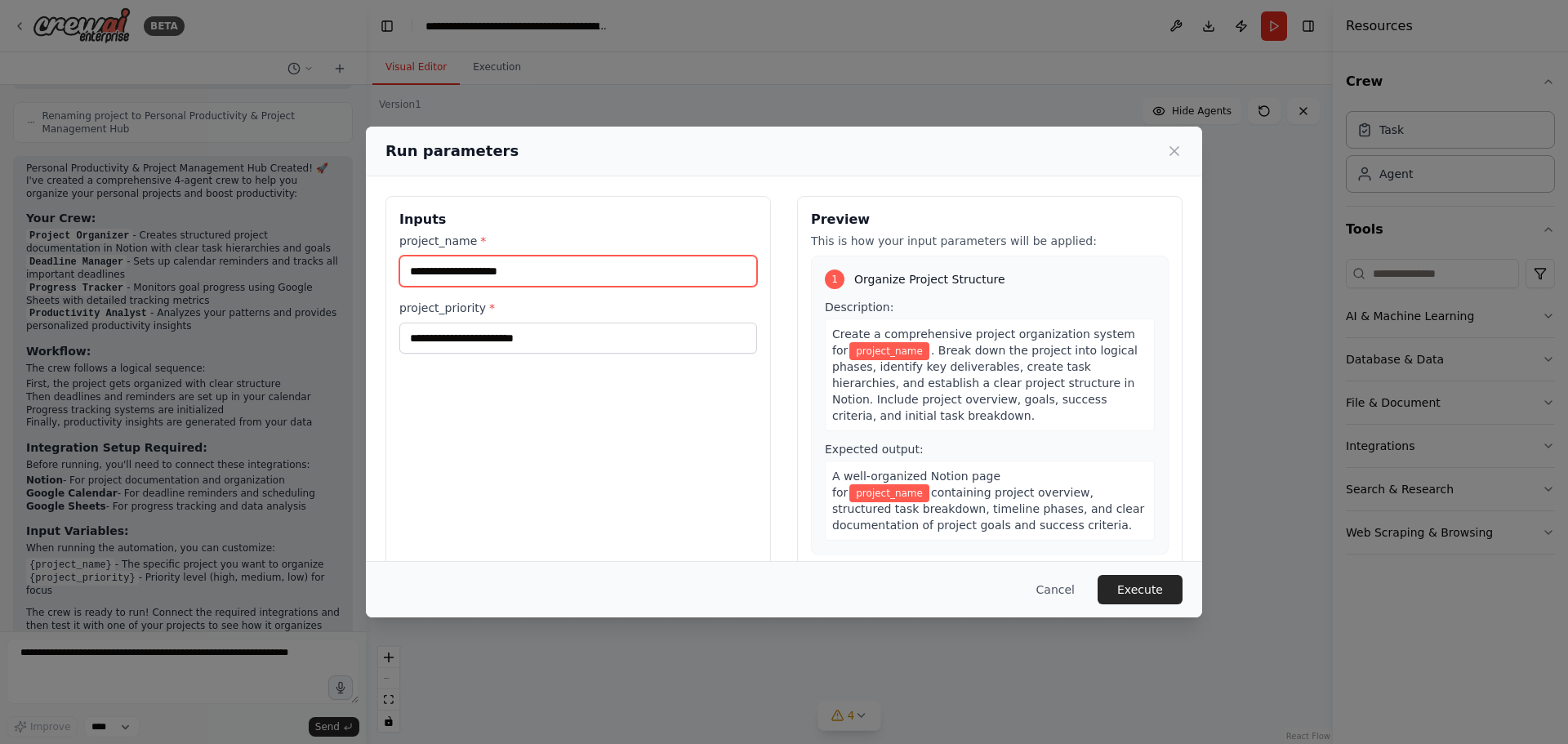
click at [547, 263] on input "project_name *" at bounding box center [578, 272] width 358 height 31
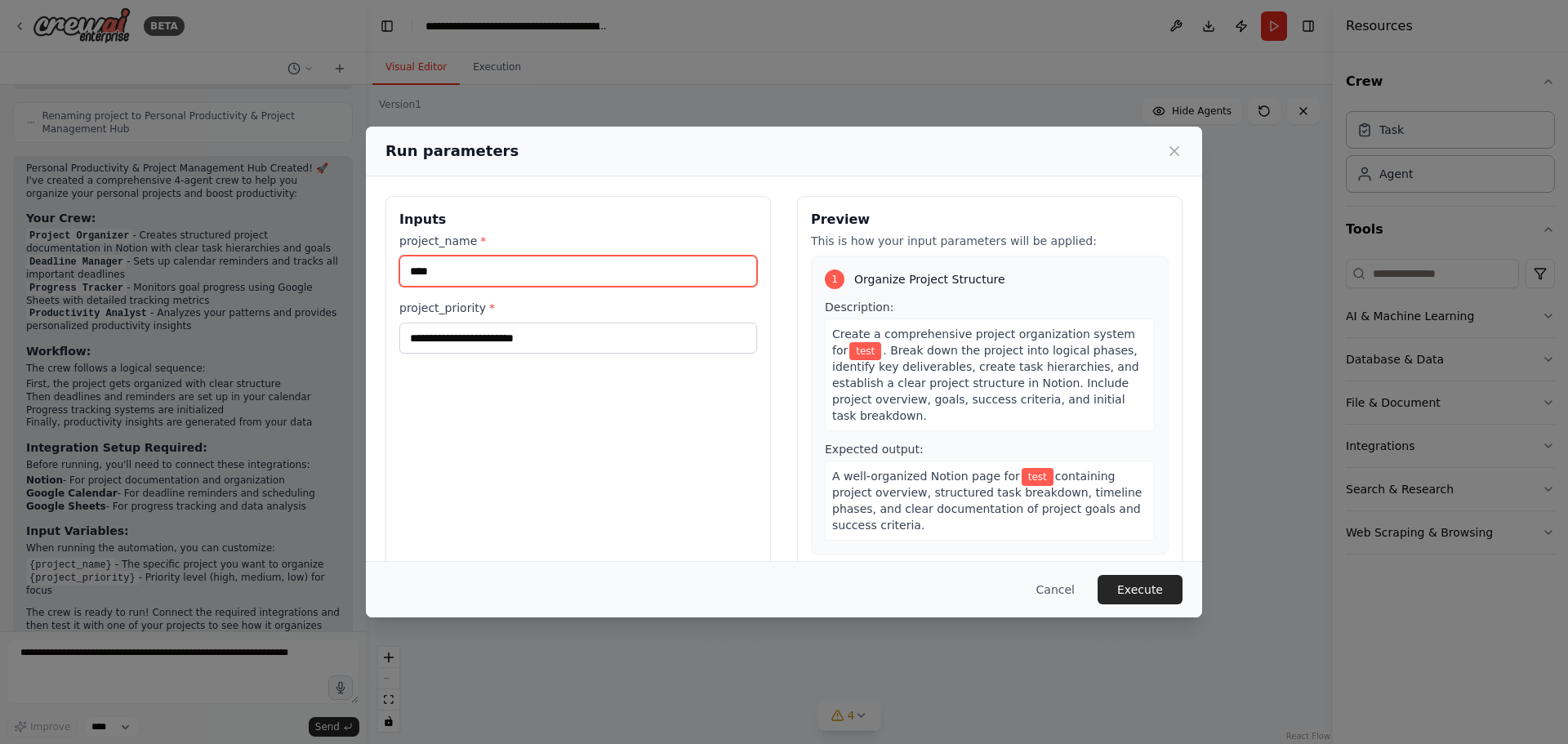
type input "****"
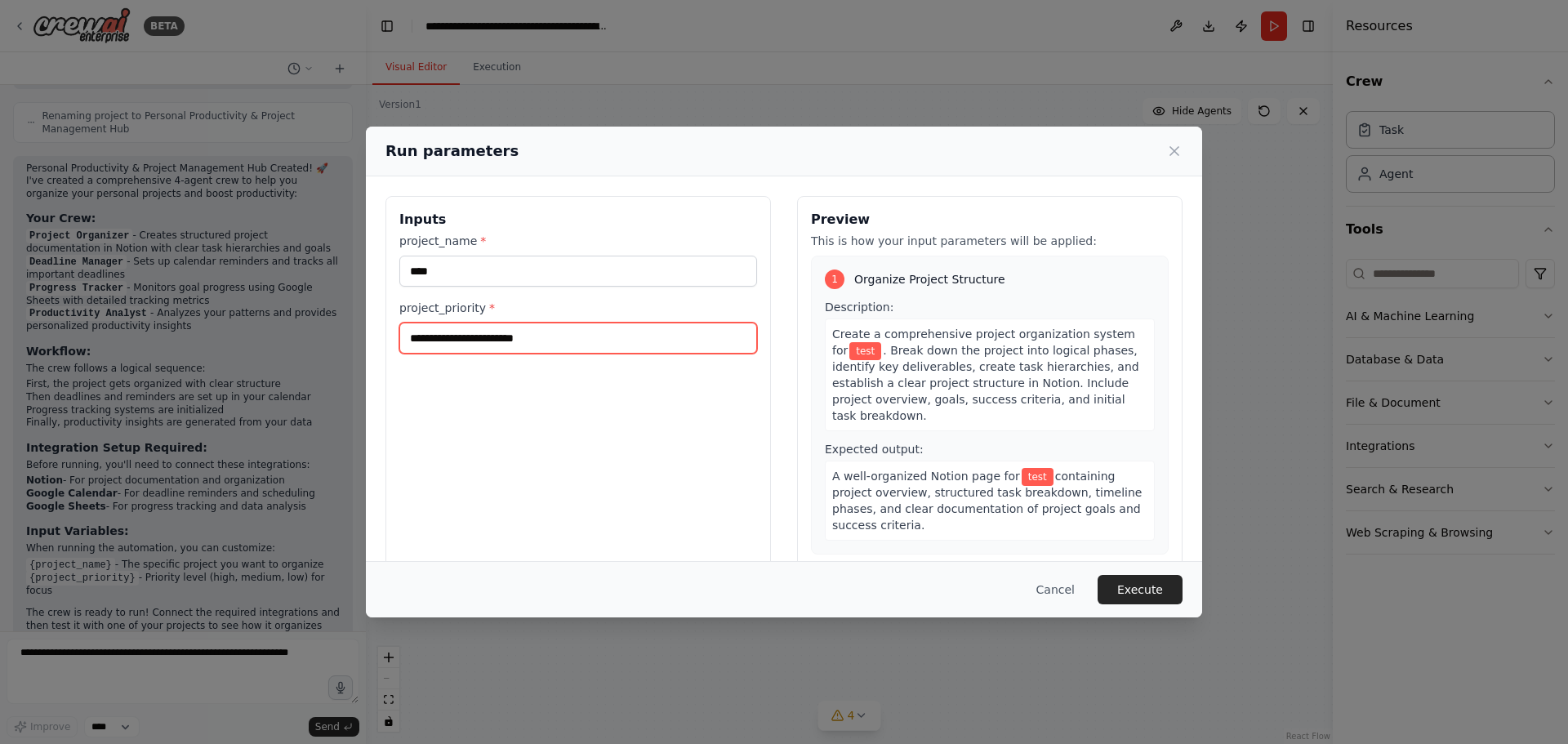
click at [513, 338] on input "project_priority *" at bounding box center [578, 338] width 358 height 31
type input "****"
click at [1148, 587] on button "Execute" at bounding box center [1139, 590] width 85 height 30
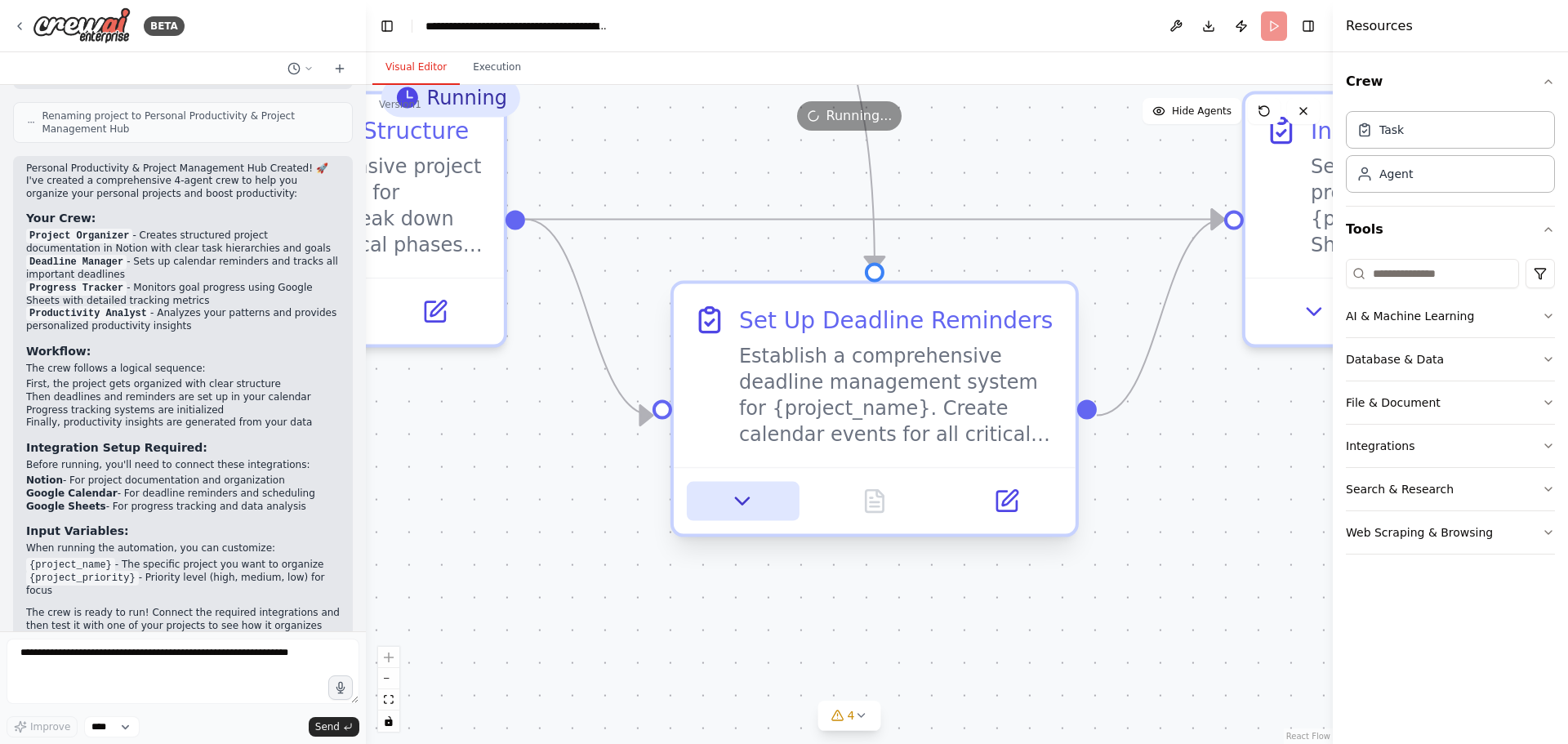
click at [738, 506] on icon at bounding box center [744, 502] width 26 height 26
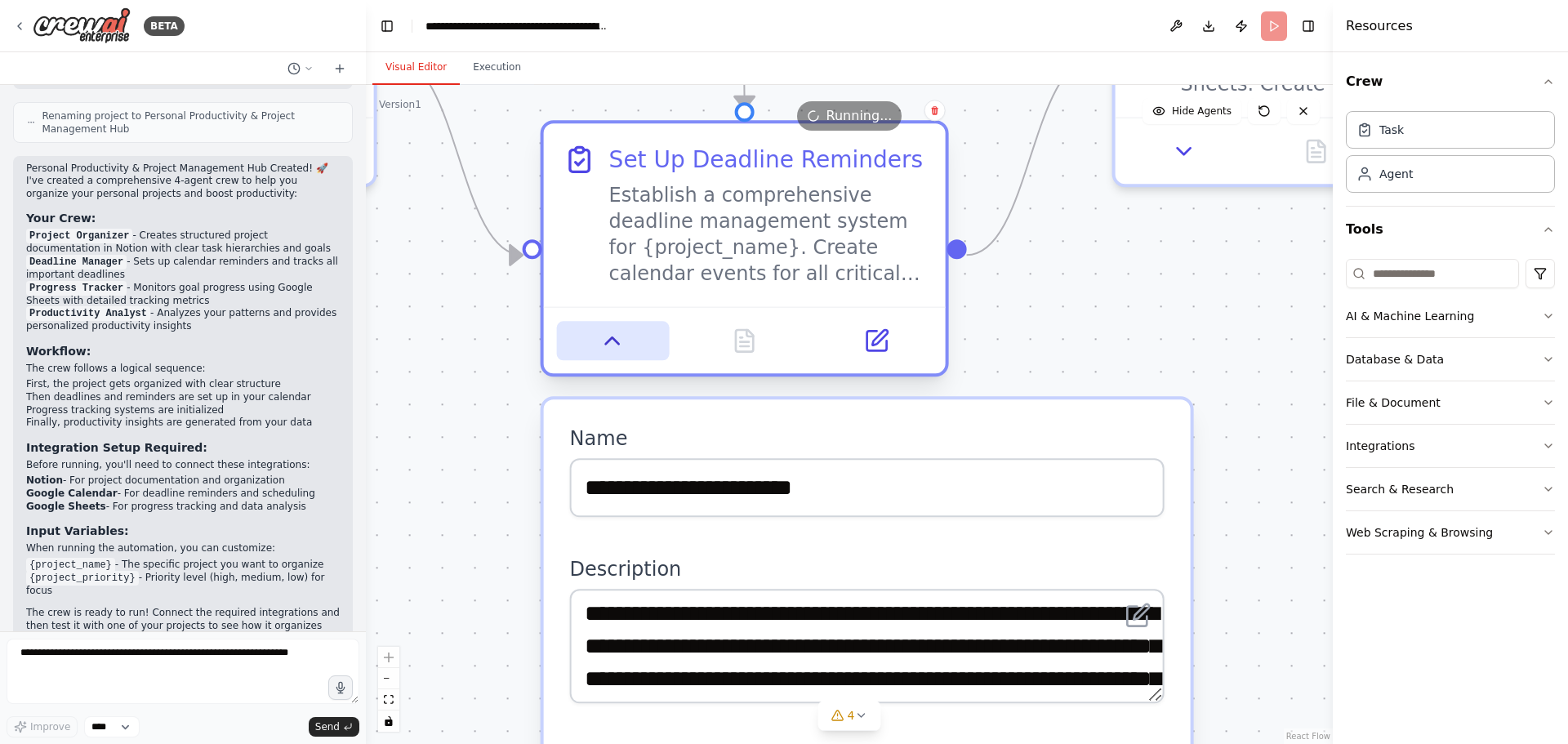
click at [603, 336] on icon at bounding box center [613, 341] width 26 height 26
